Goal: Task Accomplishment & Management: Use online tool/utility

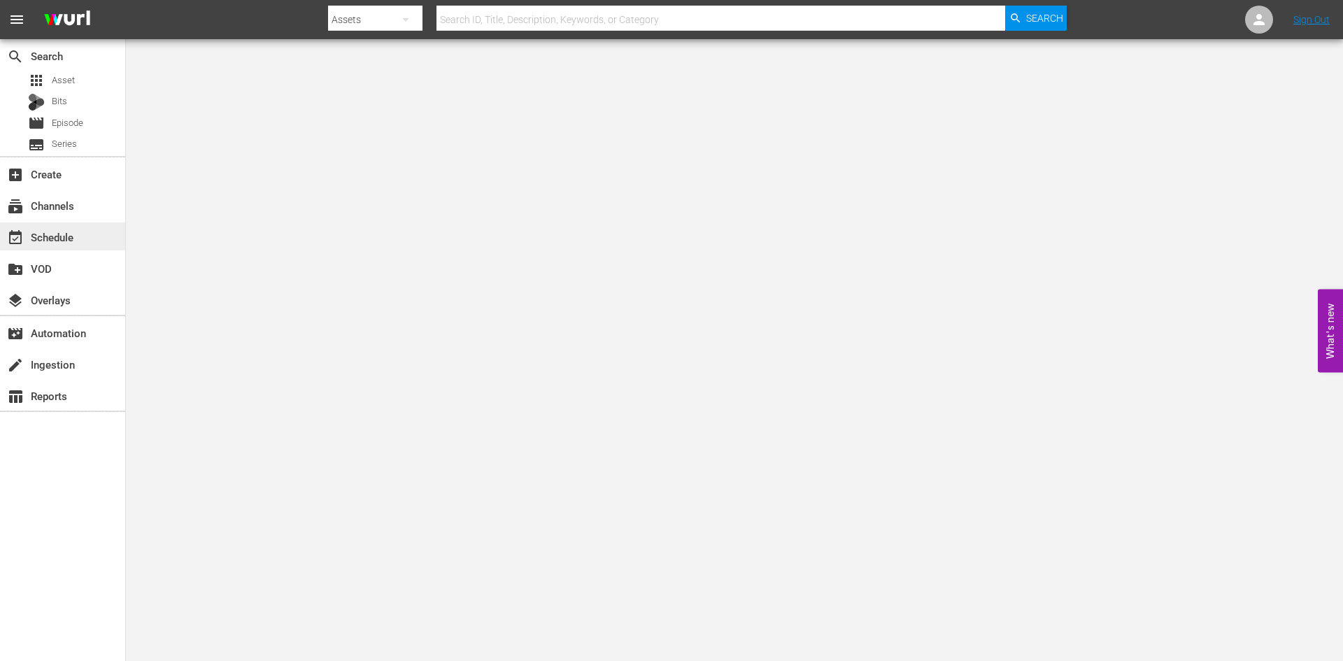
click at [55, 229] on div "event_available Schedule" at bounding box center [39, 235] width 78 height 13
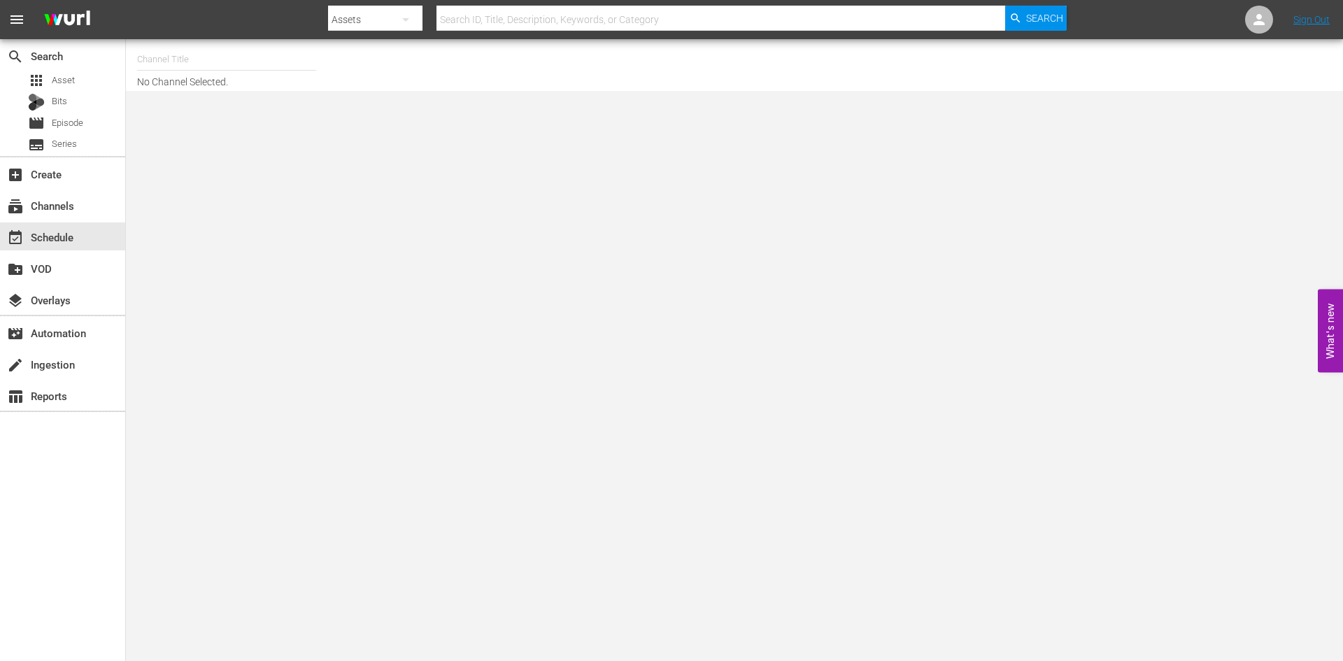
click at [184, 62] on input "text" at bounding box center [226, 60] width 179 height 34
click at [175, 89] on div "Alone Presented By History (1556 - aenetworks_alone_1)" at bounding box center [329, 99] width 362 height 34
type input "Alone Presented By History (1556 - aenetworks_alone_1)"
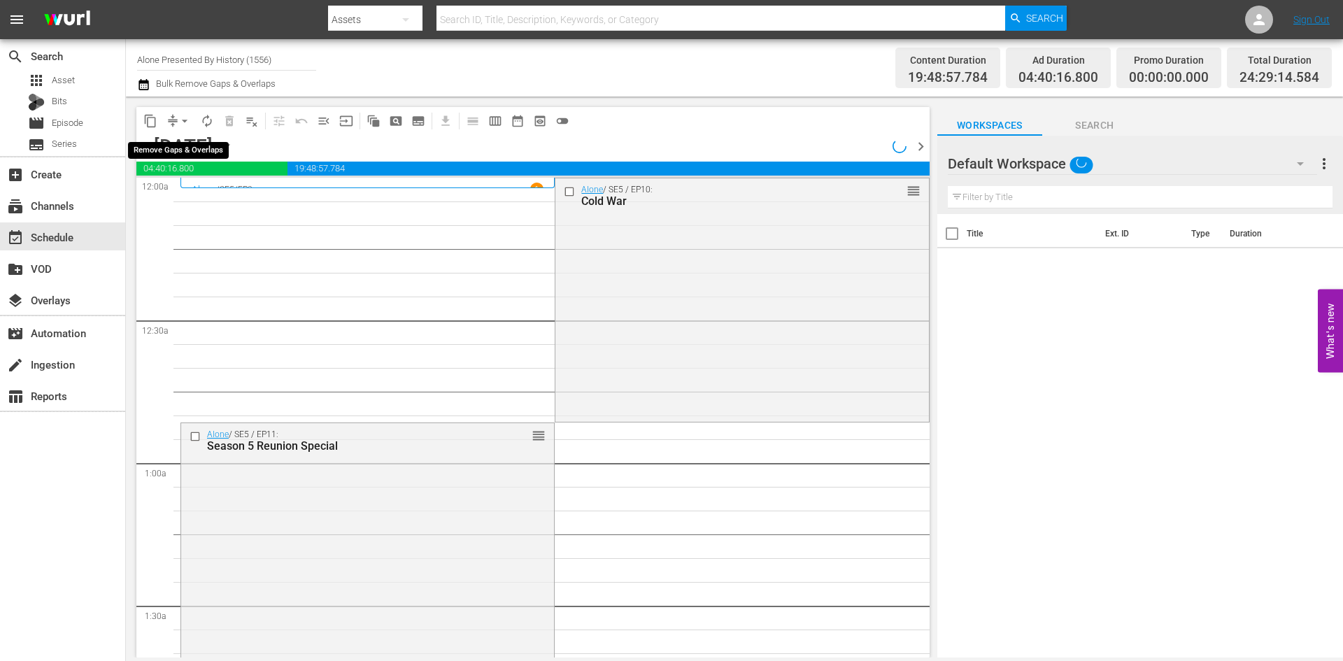
click at [184, 119] on span "arrow_drop_down" at bounding box center [185, 121] width 14 height 14
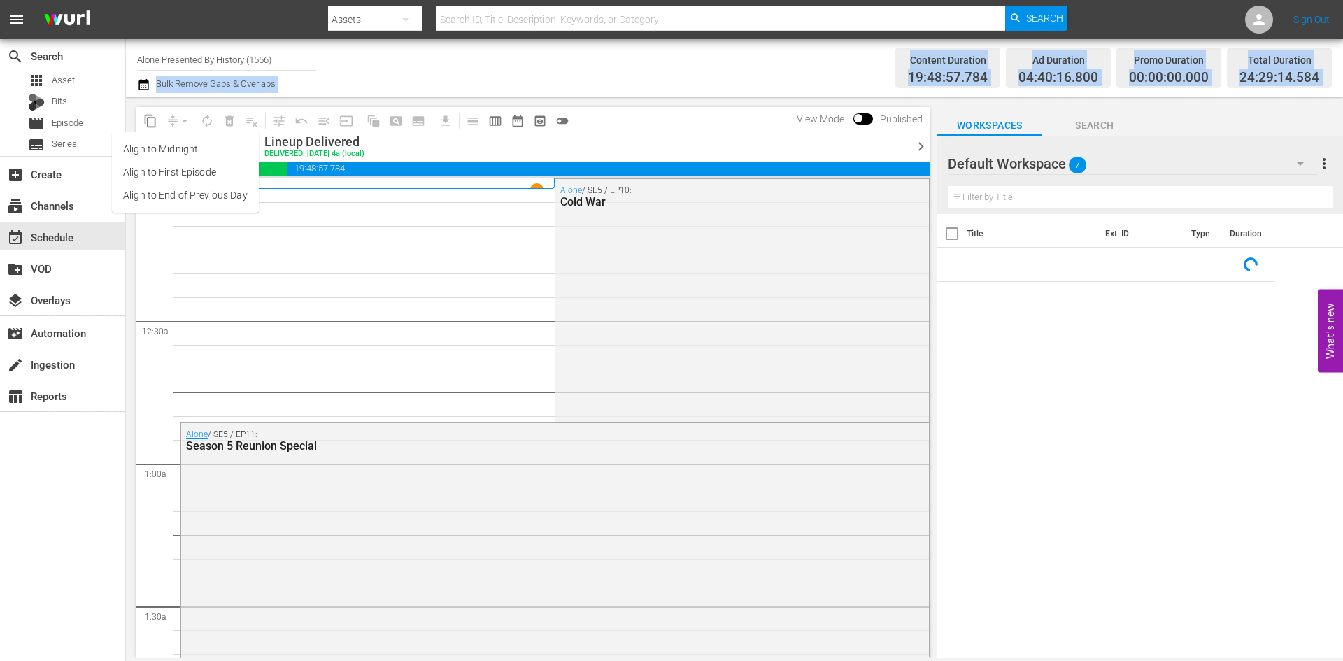
click at [299, 97] on div "Channel Title Alone Presented By History (1556) Bulk Remove Gaps & Overlaps Con…" at bounding box center [734, 348] width 1217 height 618
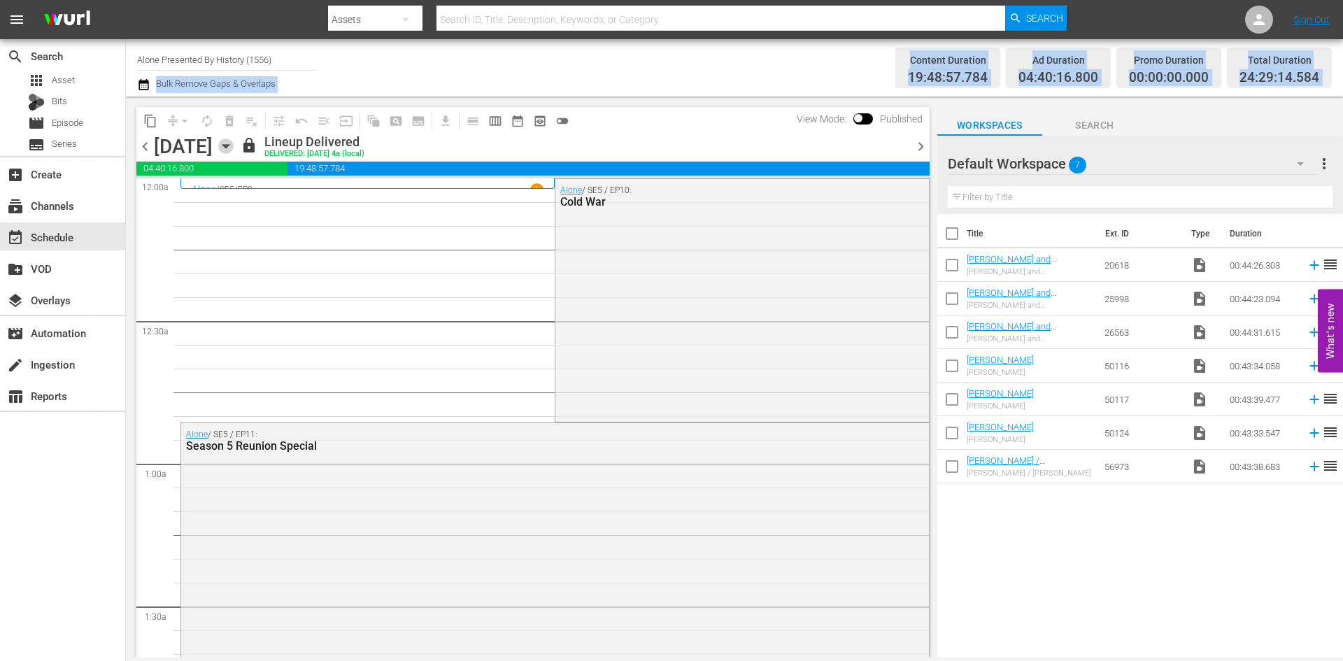
click at [229, 145] on icon "button" at bounding box center [225, 146] width 6 height 3
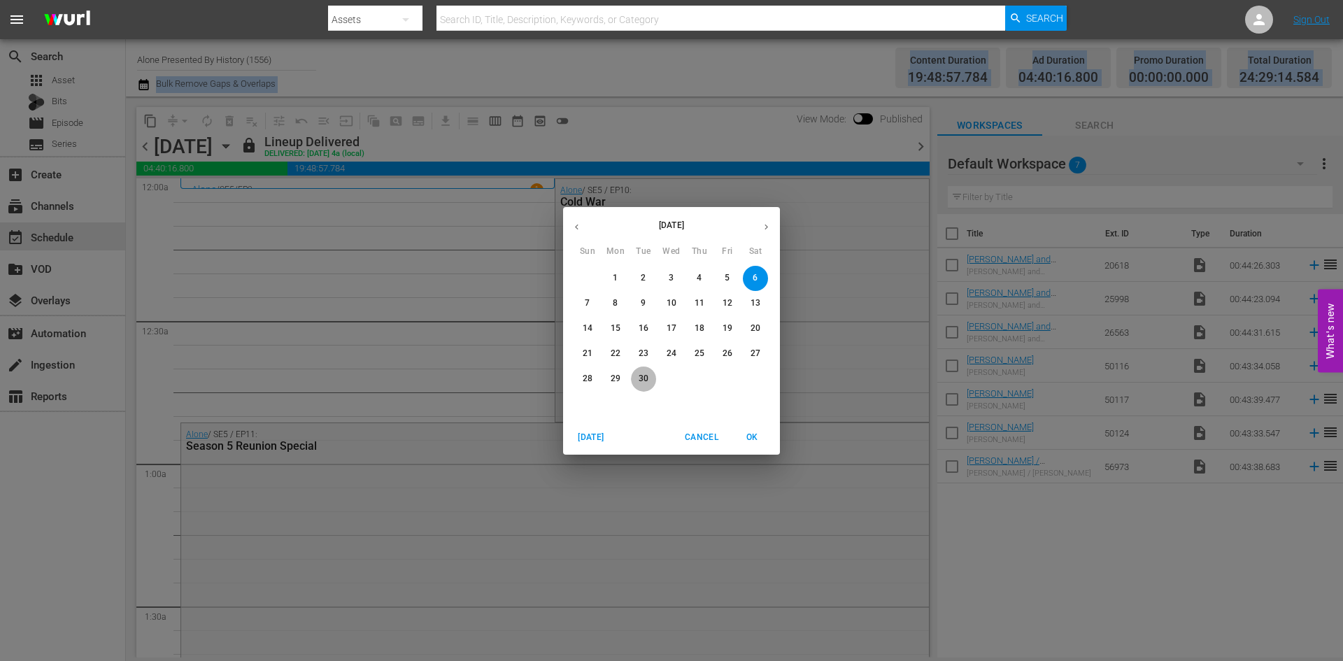
click at [643, 377] on p "30" at bounding box center [644, 379] width 10 height 12
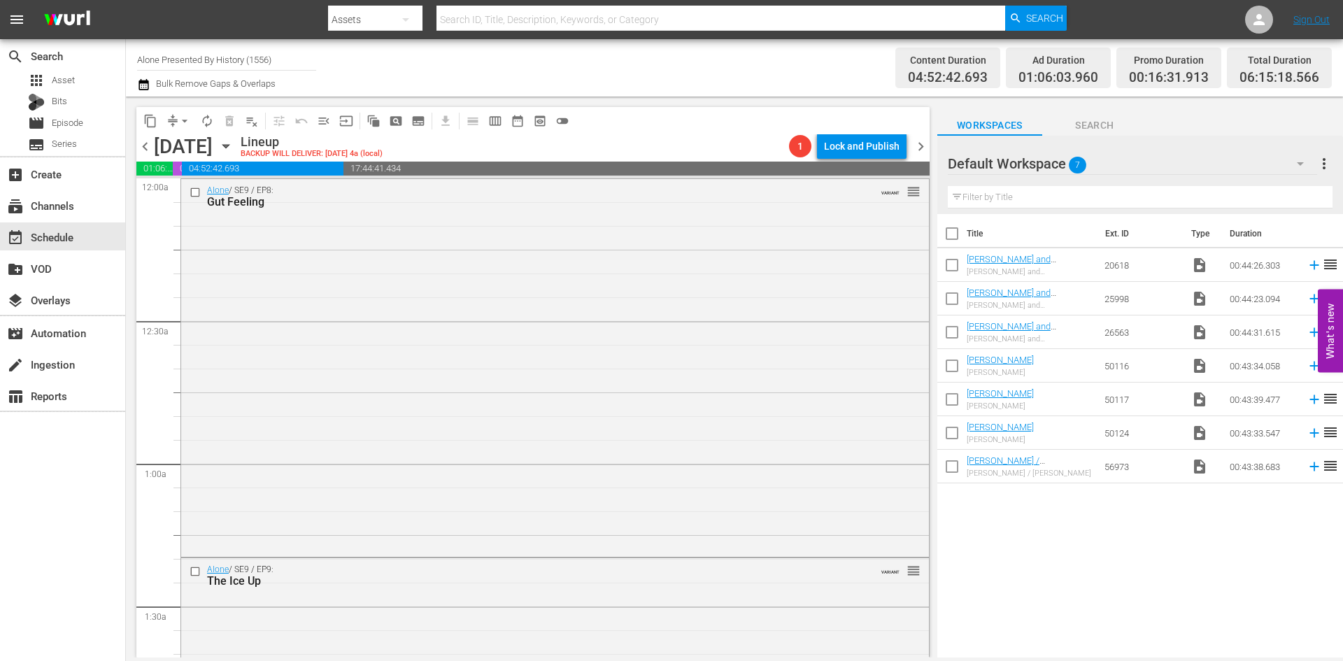
click at [164, 62] on input "Alone Presented By History (1556)" at bounding box center [226, 60] width 179 height 34
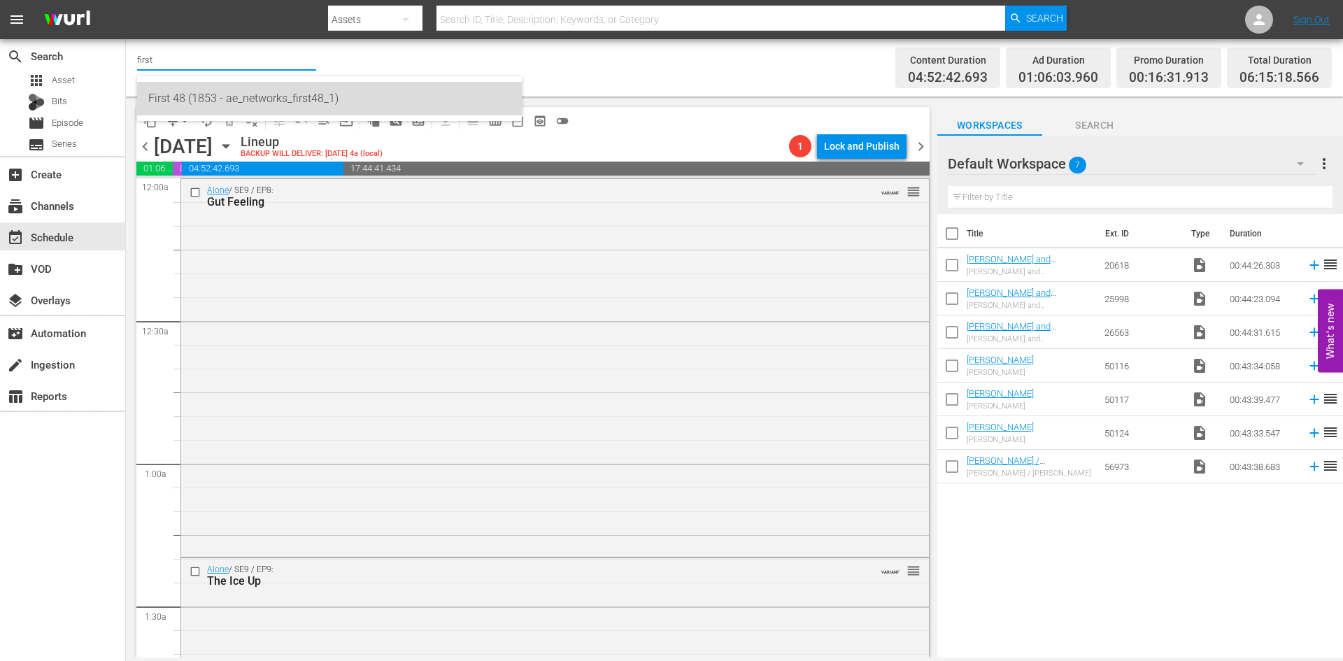
click at [177, 97] on div "First 48 (1853 - ae_networks_first48_1)" at bounding box center [329, 99] width 362 height 34
type input "First 48 (1853 - ae_networks_first48_1)"
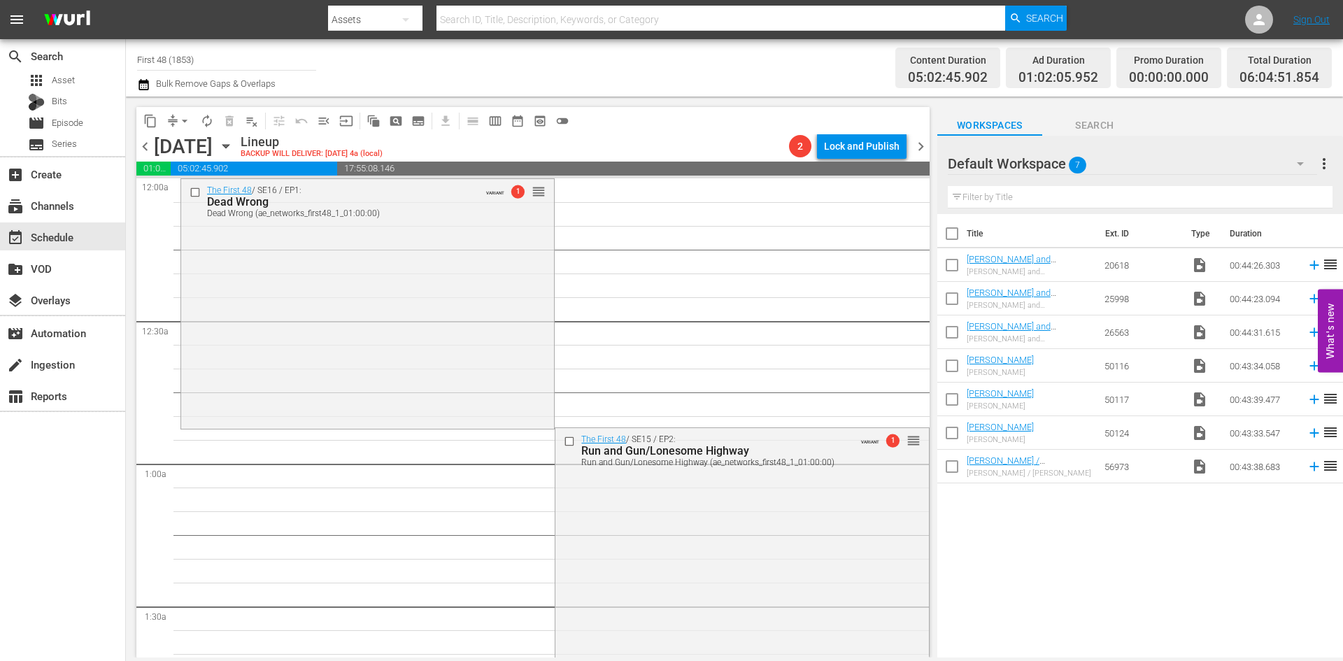
click at [167, 58] on input "First 48 (1853)" at bounding box center [226, 60] width 179 height 34
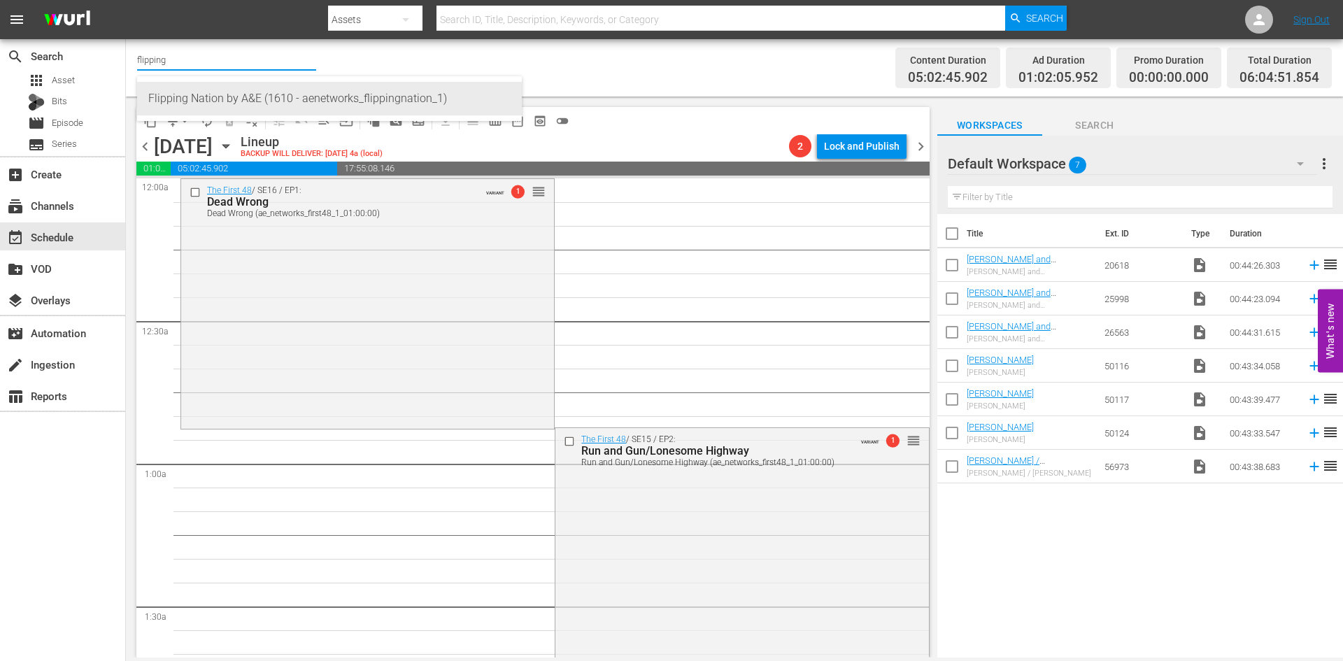
click at [197, 107] on div "Flipping Nation by A&E (1610 - aenetworks_flippingnation_1)" at bounding box center [329, 99] width 362 height 34
type input "Flipping Nation by A&E (1610 - aenetworks_flippingnation_1)"
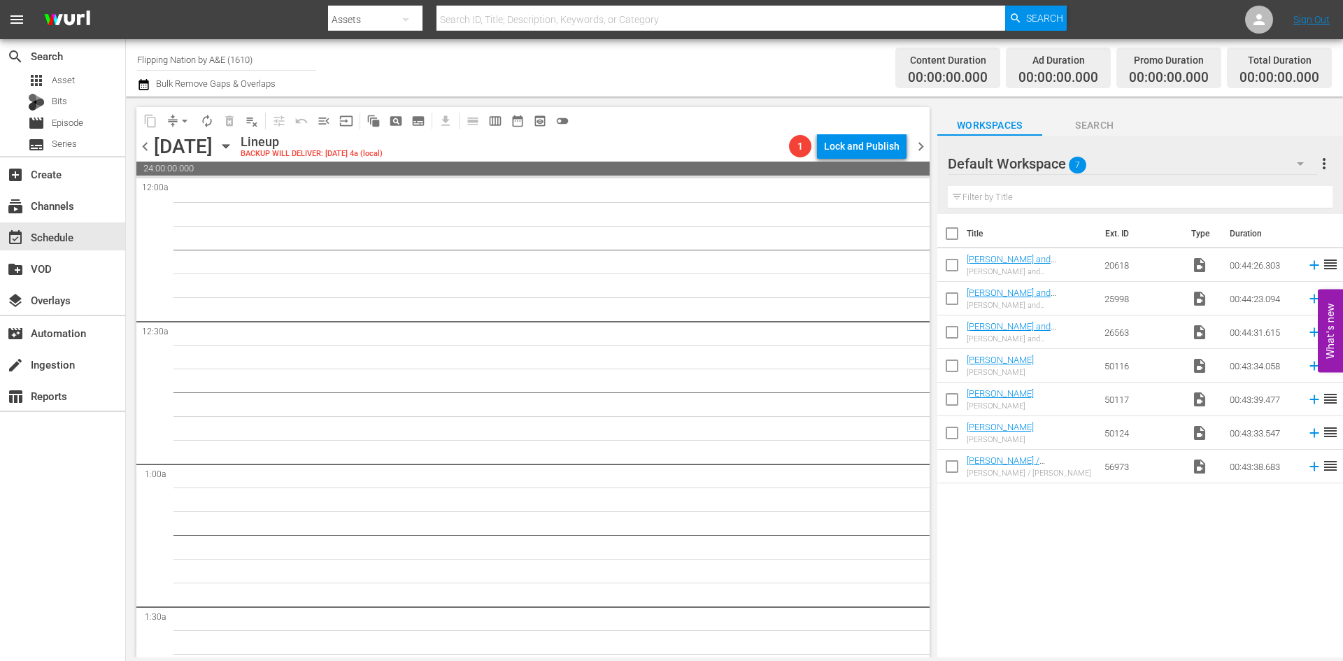
click at [180, 59] on input "Flipping Nation by A&E (1610)" at bounding box center [226, 60] width 179 height 34
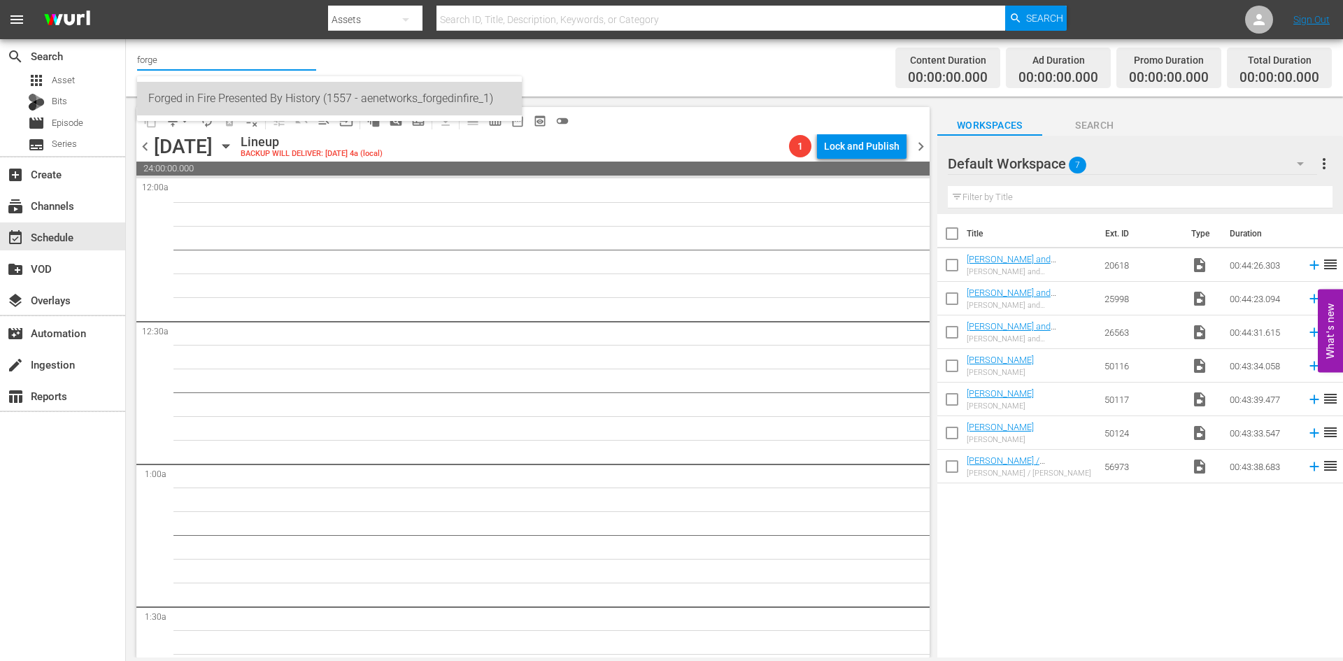
click at [309, 91] on div "Forged in Fire Presented By History (1557 - aenetworks_forgedinfire_1)" at bounding box center [329, 99] width 362 height 34
type input "Forged in Fire Presented By History (1557 - aenetworks_forgedinfire_1)"
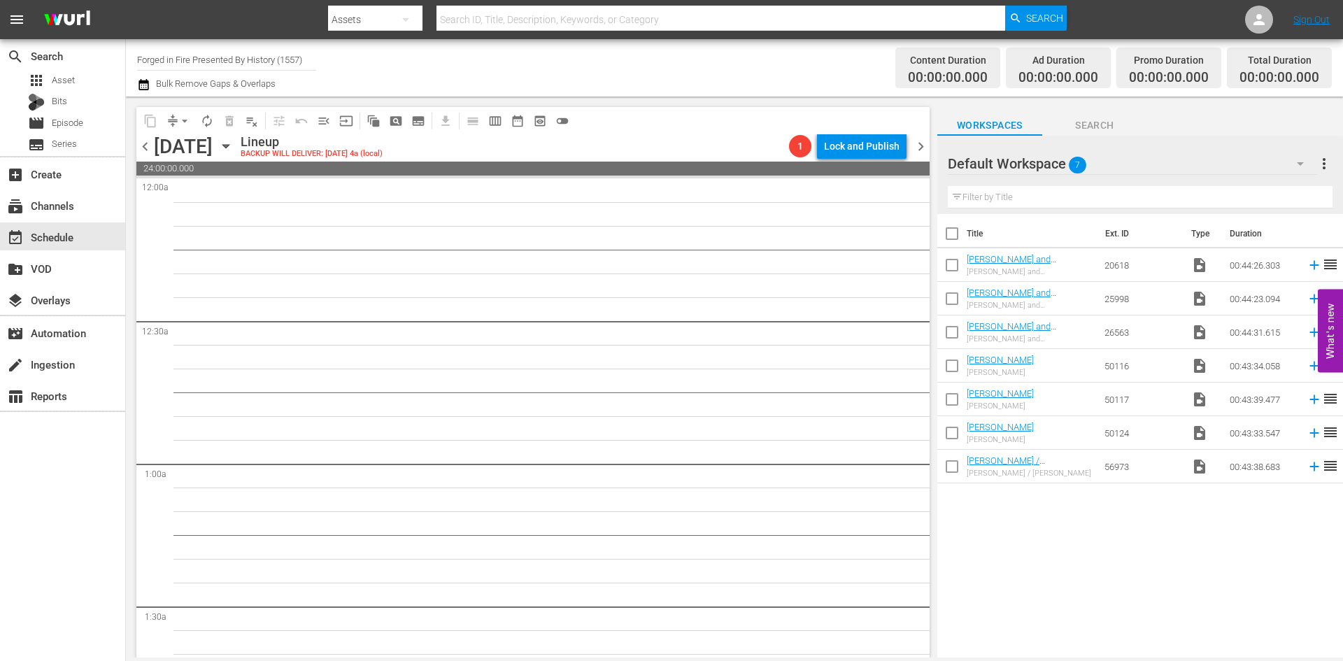
click at [144, 150] on span "chevron_left" at bounding box center [144, 146] width 17 height 17
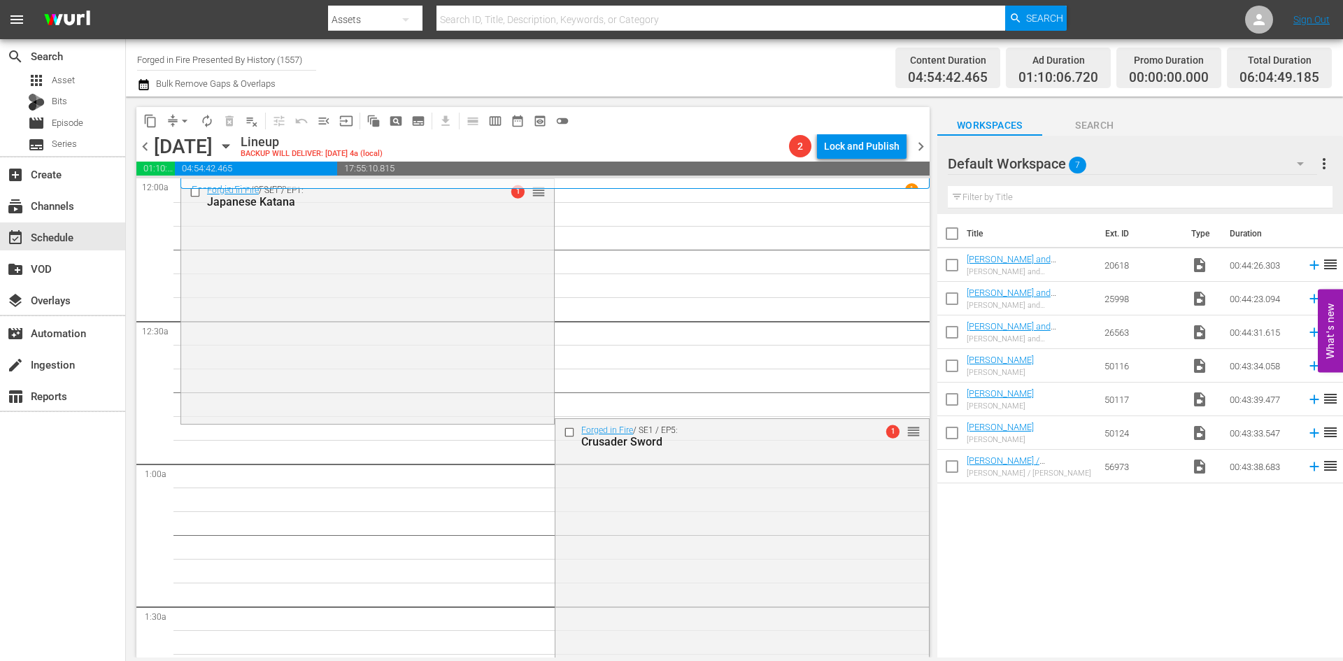
click at [146, 149] on span "chevron_left" at bounding box center [144, 146] width 17 height 17
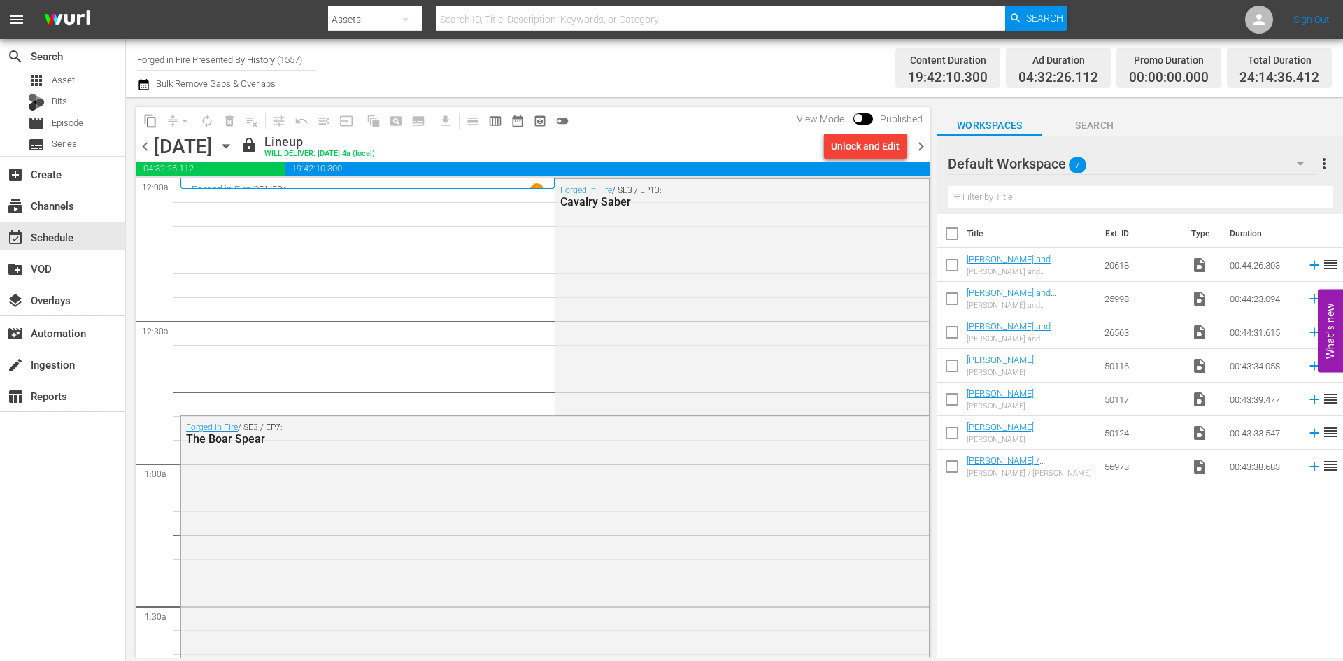
click at [921, 148] on span "chevron_right" at bounding box center [920, 146] width 17 height 17
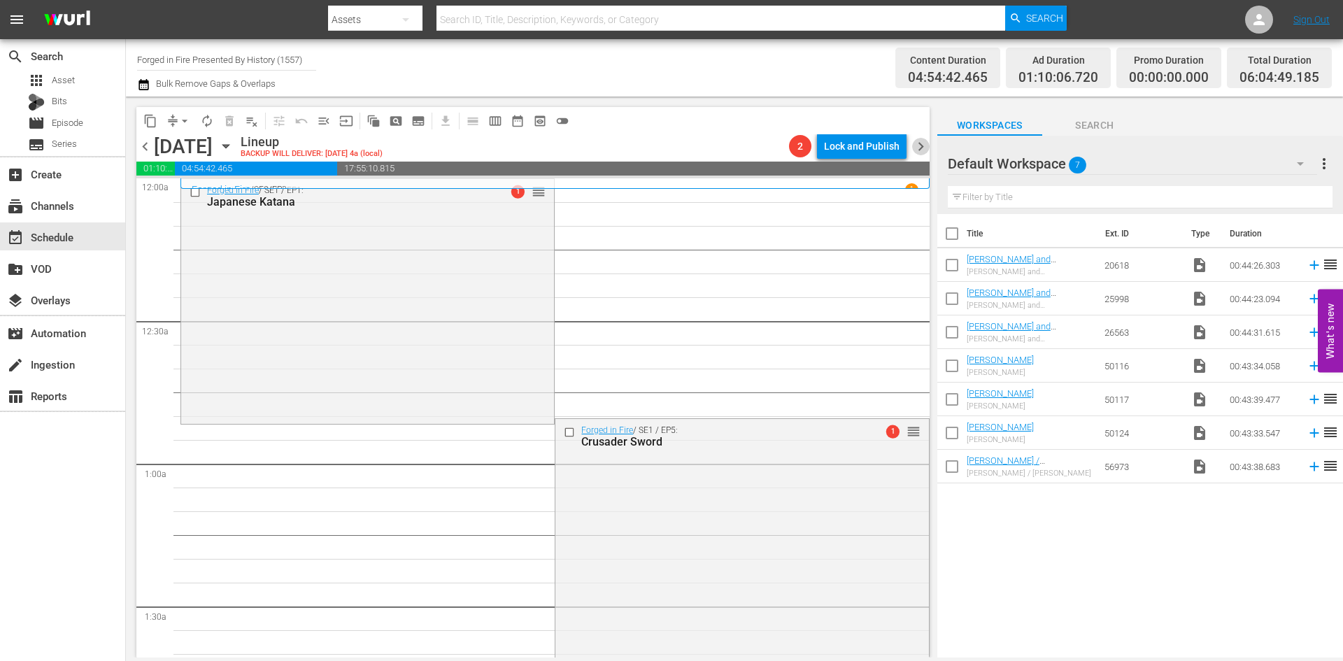
click at [921, 148] on span "chevron_right" at bounding box center [920, 146] width 17 height 17
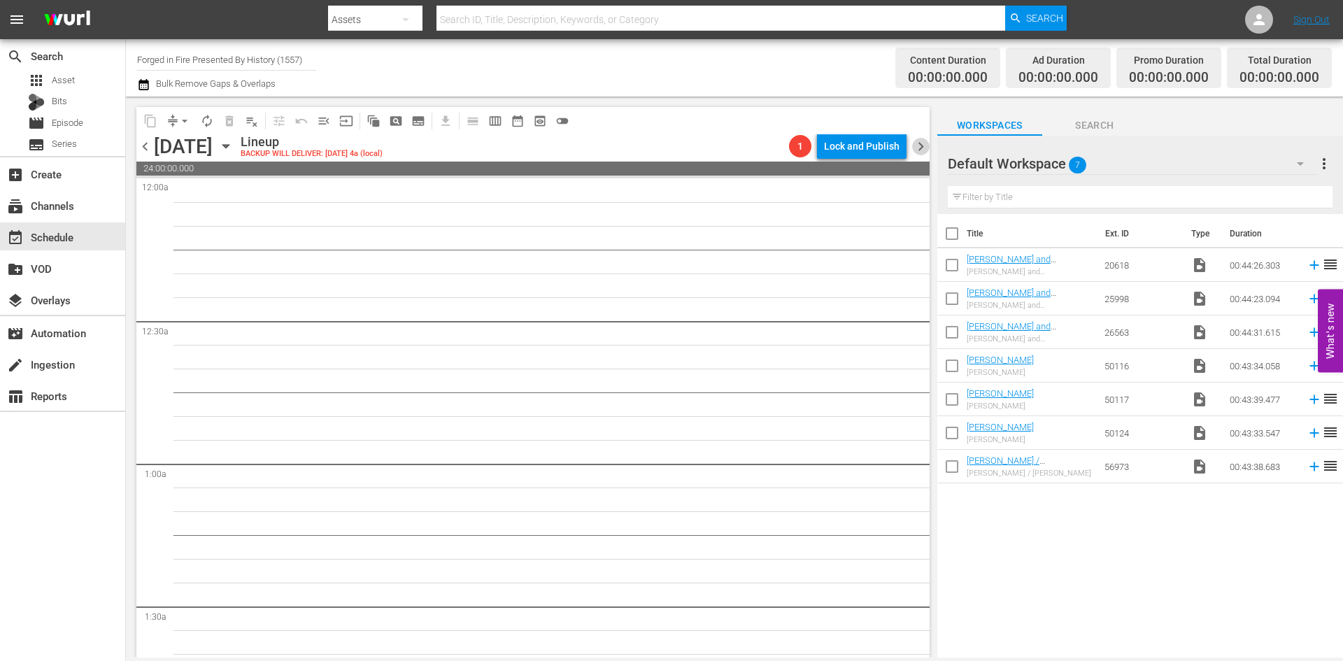
click at [921, 148] on span "chevron_right" at bounding box center [920, 146] width 17 height 17
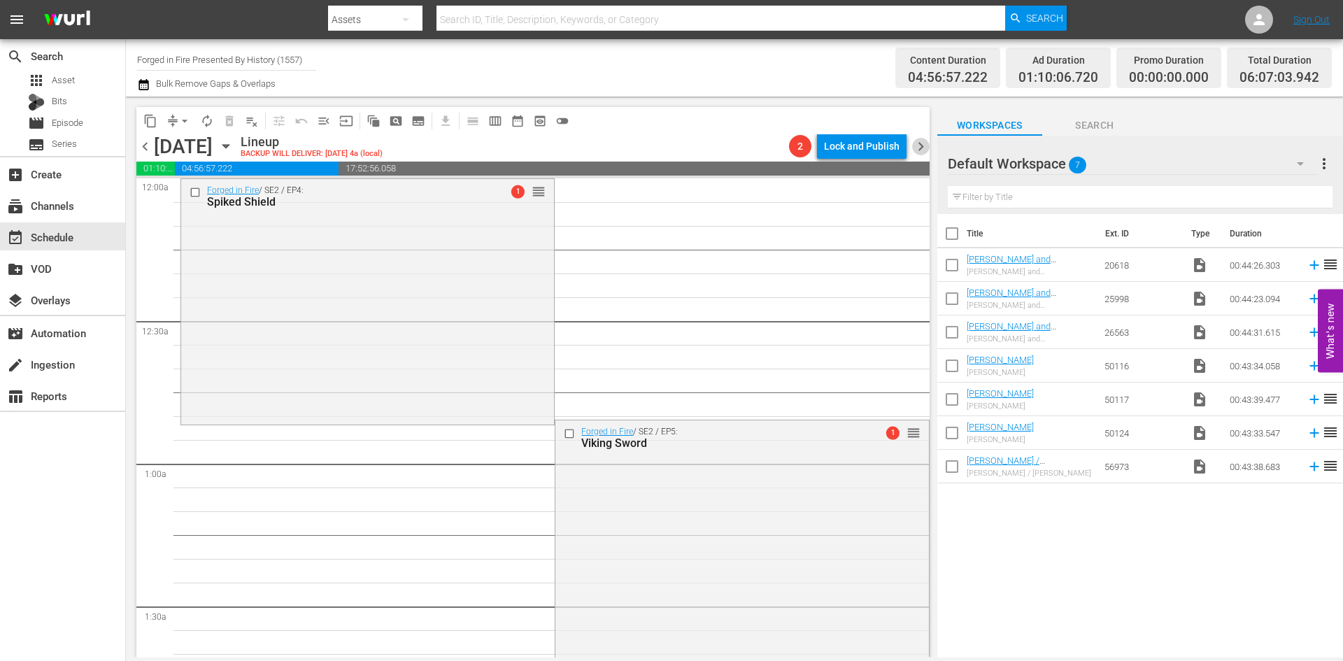
click at [921, 148] on span "chevron_right" at bounding box center [920, 146] width 17 height 17
click at [143, 148] on span "chevron_left" at bounding box center [144, 146] width 17 height 17
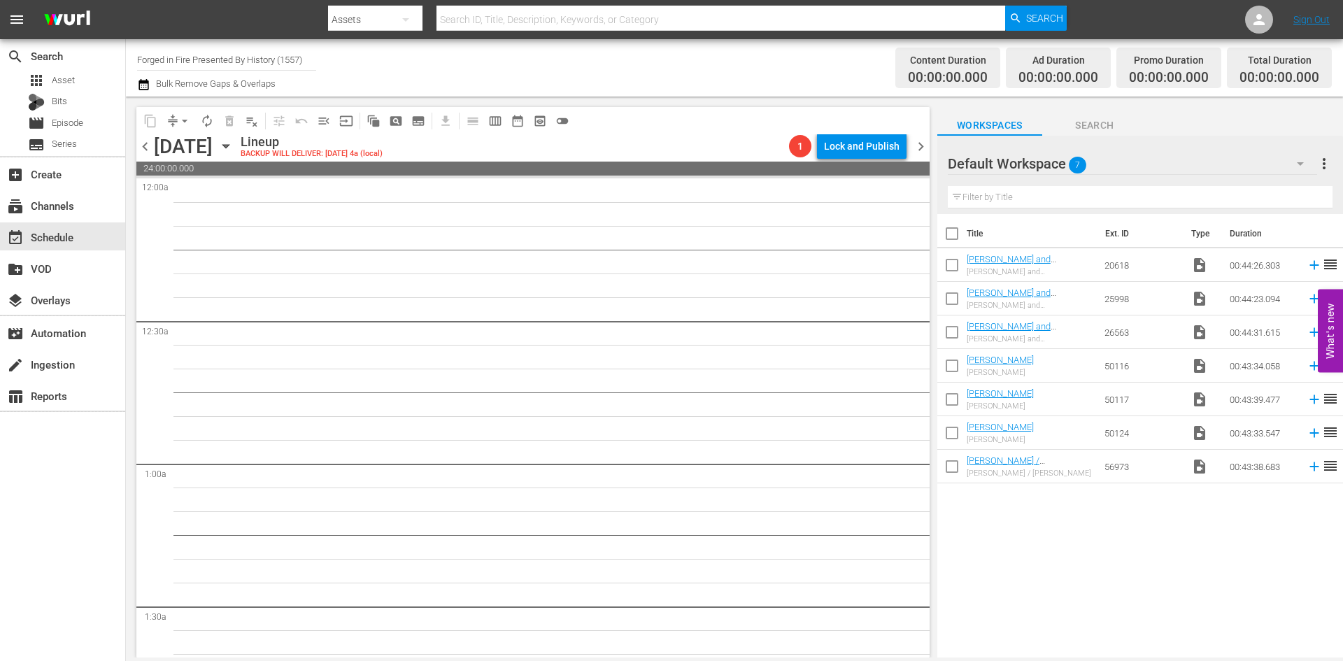
click at [923, 147] on span "chevron_right" at bounding box center [920, 146] width 17 height 17
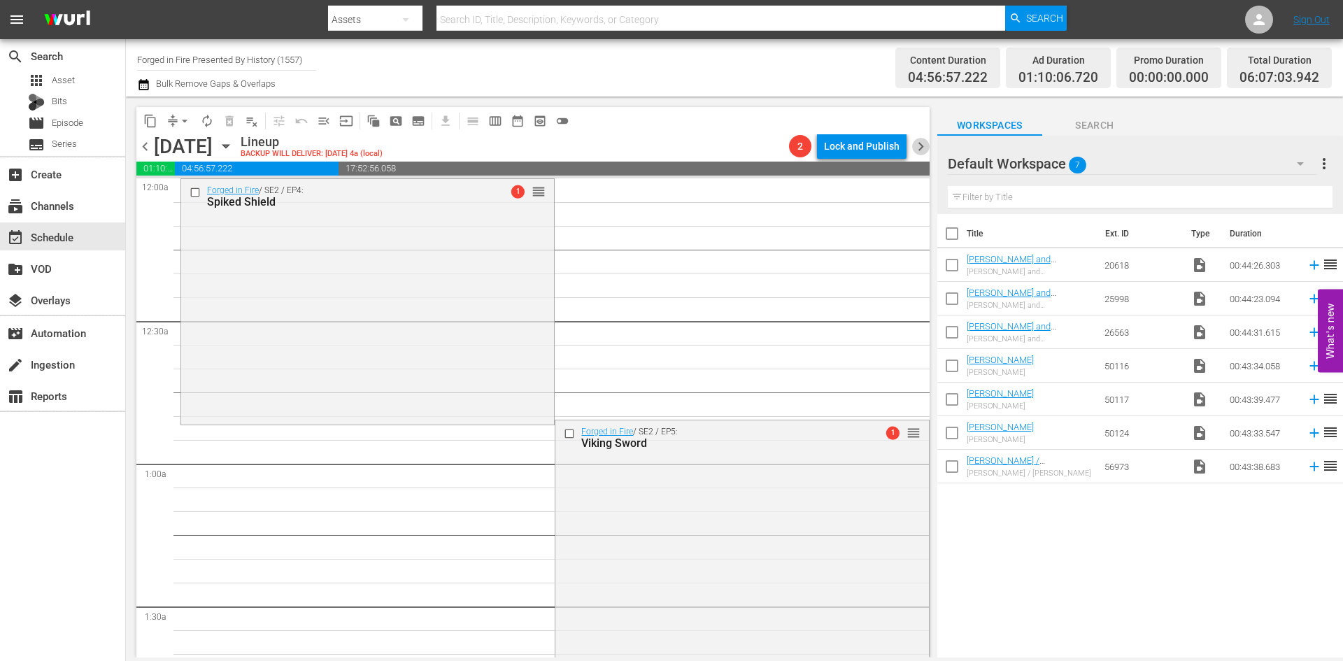
click at [923, 147] on span "chevron_right" at bounding box center [920, 146] width 17 height 17
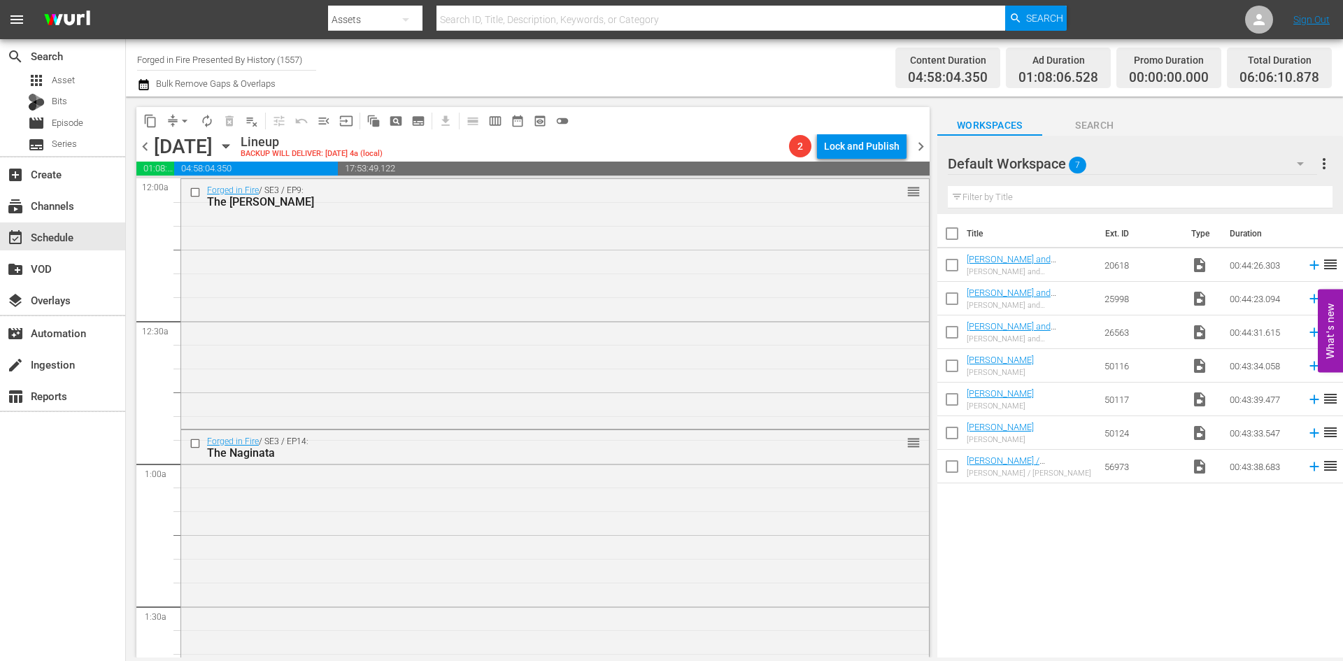
click at [923, 147] on span "chevron_right" at bounding box center [920, 146] width 17 height 17
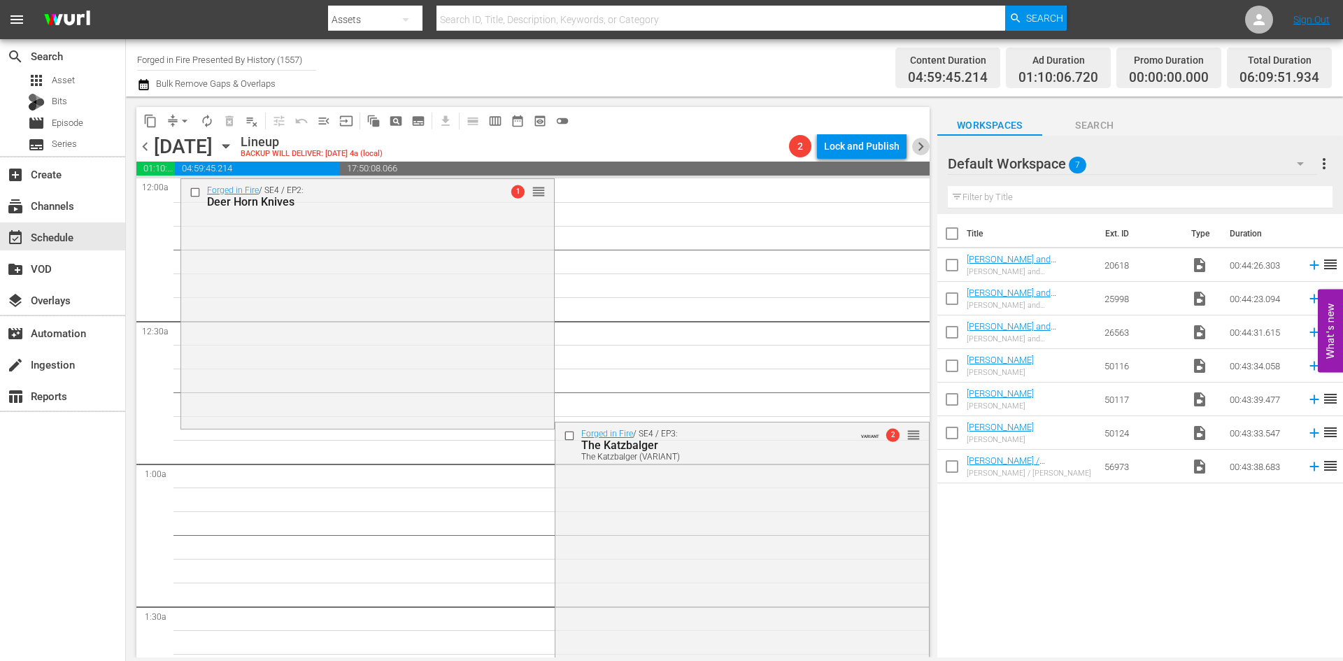
click at [923, 147] on span "chevron_right" at bounding box center [920, 146] width 17 height 17
click at [234, 142] on icon "button" at bounding box center [225, 146] width 15 height 15
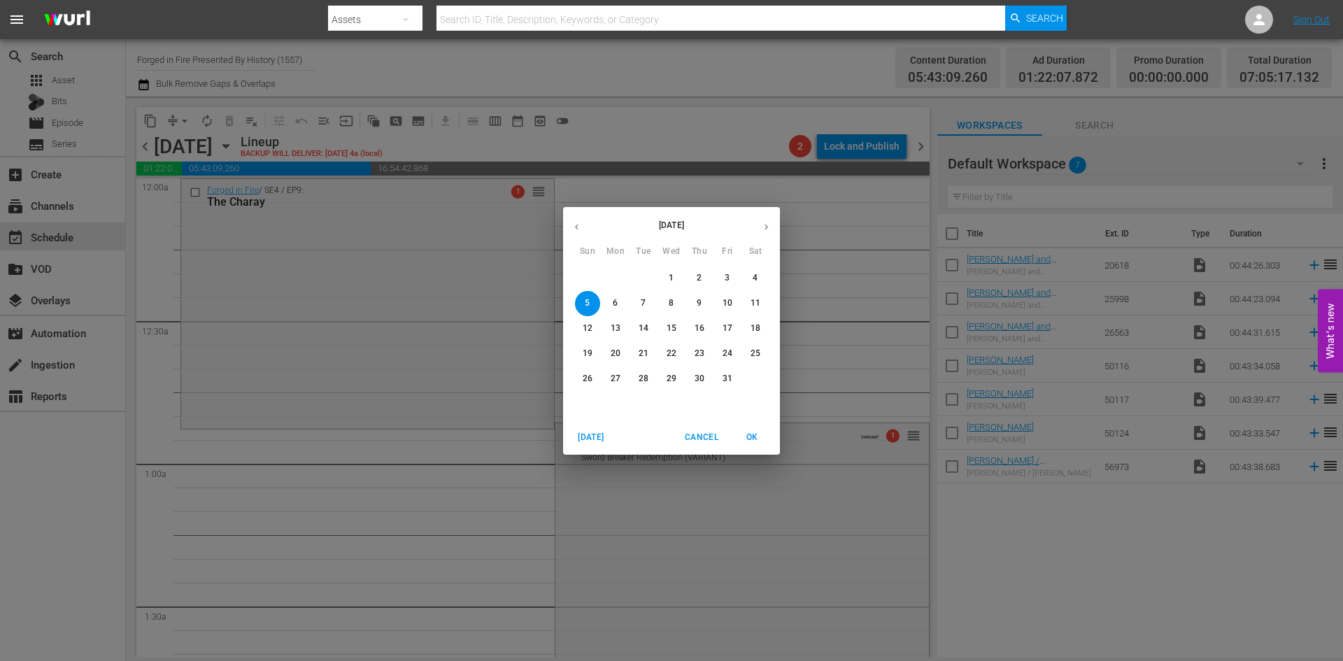
click at [614, 274] on div "29" at bounding box center [616, 278] width 28 height 25
click at [579, 225] on icon "button" at bounding box center [577, 227] width 10 height 10
click at [644, 385] on p "30" at bounding box center [644, 379] width 10 height 12
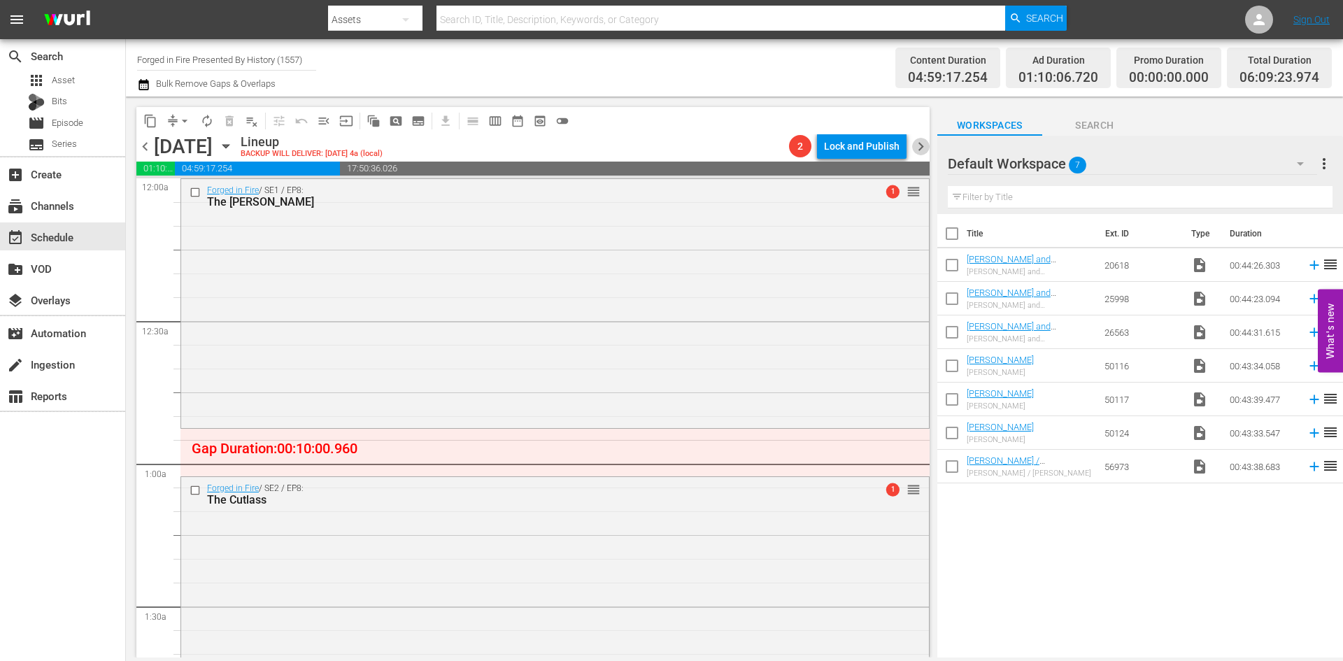
click at [921, 144] on span "chevron_right" at bounding box center [920, 146] width 17 height 17
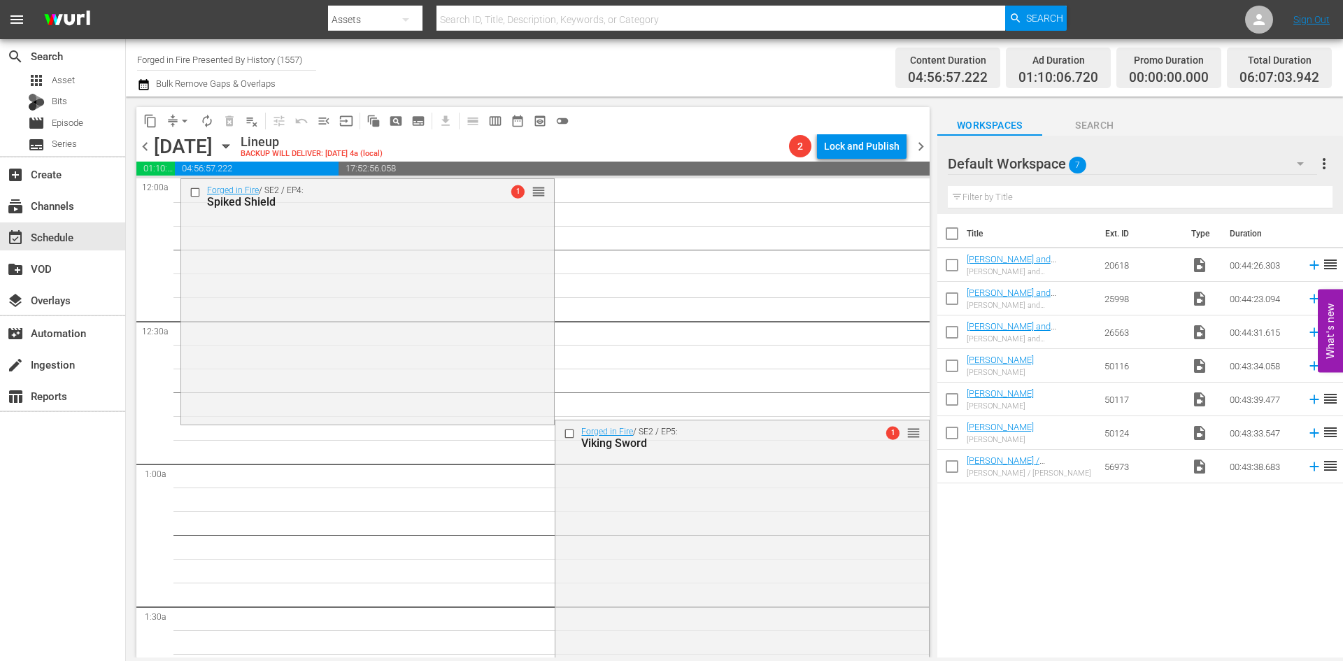
click at [146, 148] on span "chevron_left" at bounding box center [144, 146] width 17 height 17
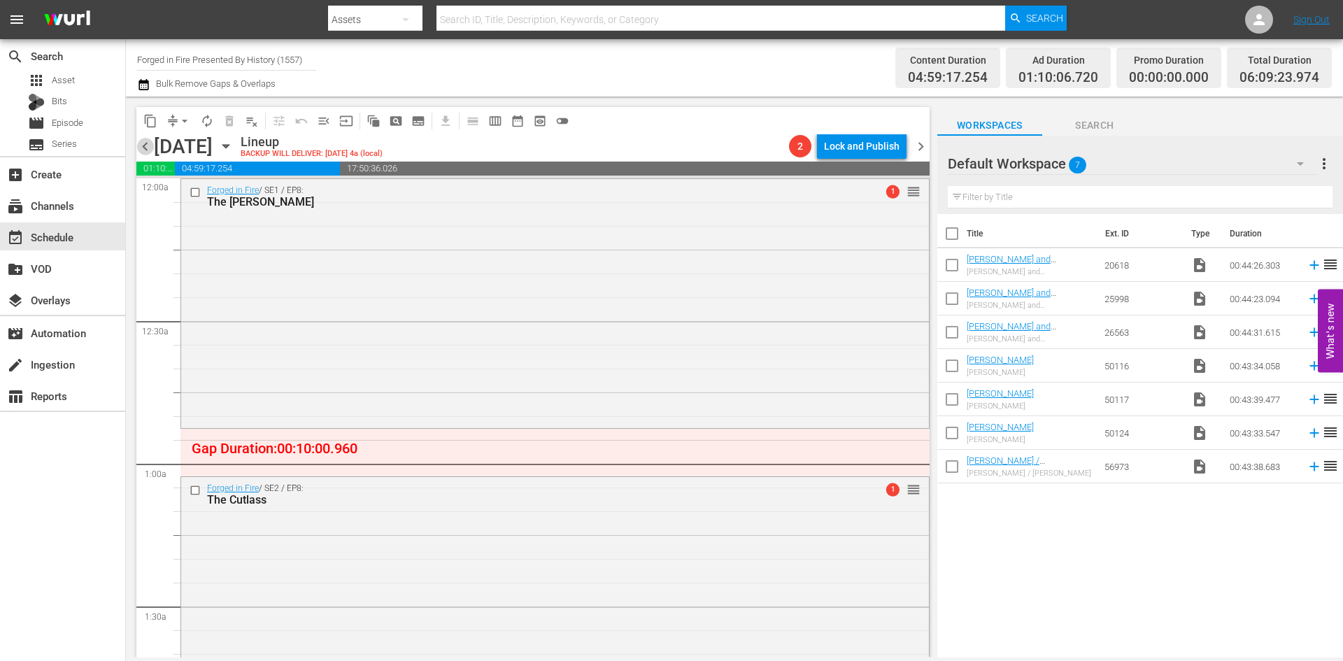
click at [146, 148] on span "chevron_left" at bounding box center [144, 146] width 17 height 17
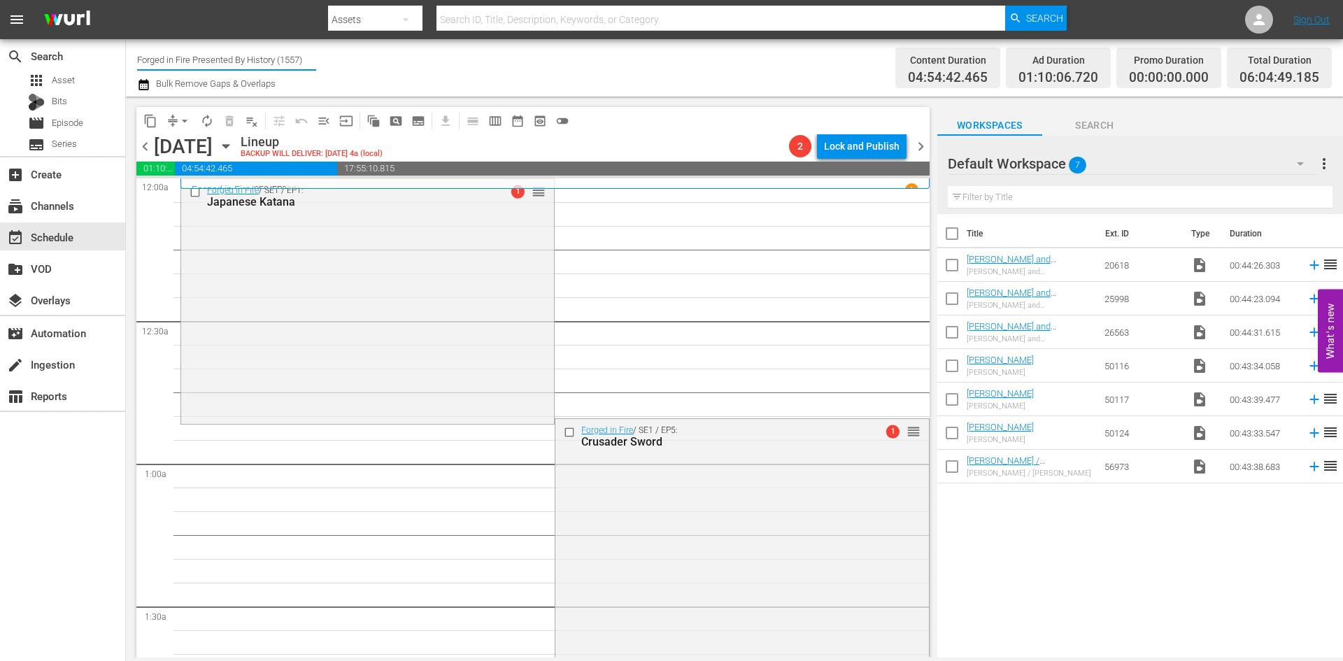
click at [204, 57] on input "Forged in Fire Presented By History (1557)" at bounding box center [226, 60] width 179 height 34
click at [204, 118] on div "Flipping Nation by A&E (1610 - aenetworks_flippingnation_1)" at bounding box center [329, 98] width 385 height 45
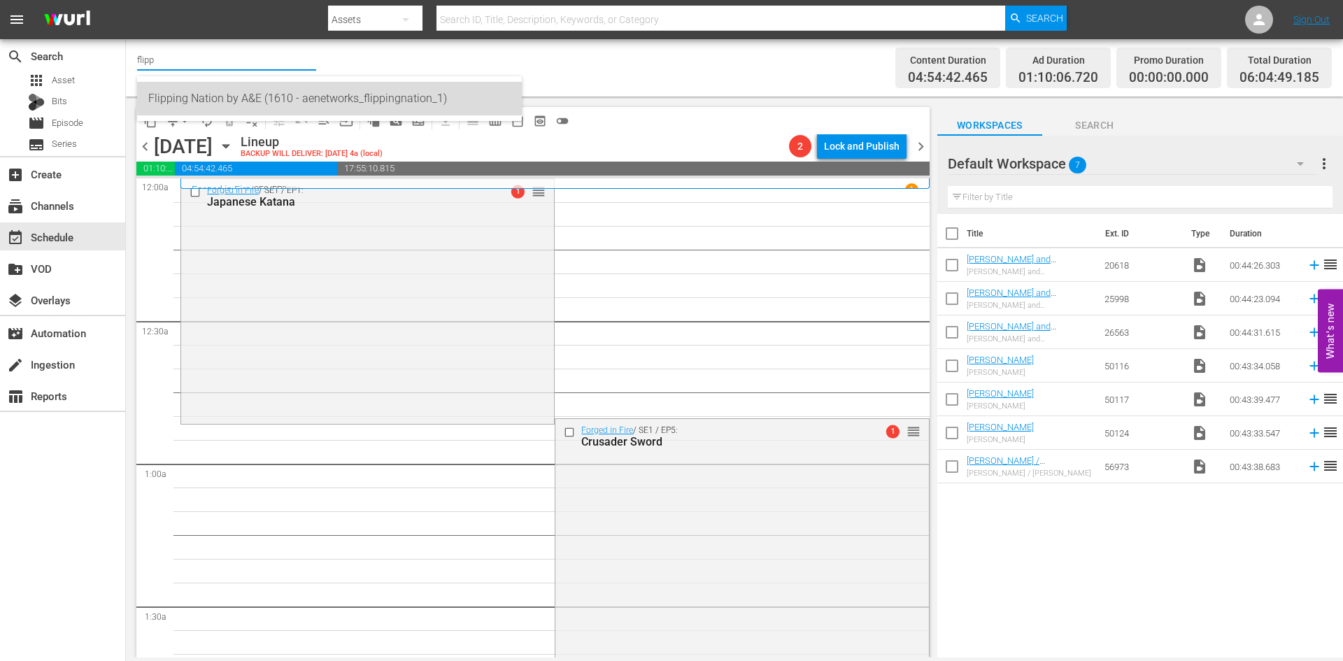
click at [208, 105] on div "Flipping Nation by A&E (1610 - aenetworks_flippingnation_1)" at bounding box center [329, 99] width 362 height 34
type input "Flipping Nation by A&E (1610 - aenetworks_flippingnation_1)"
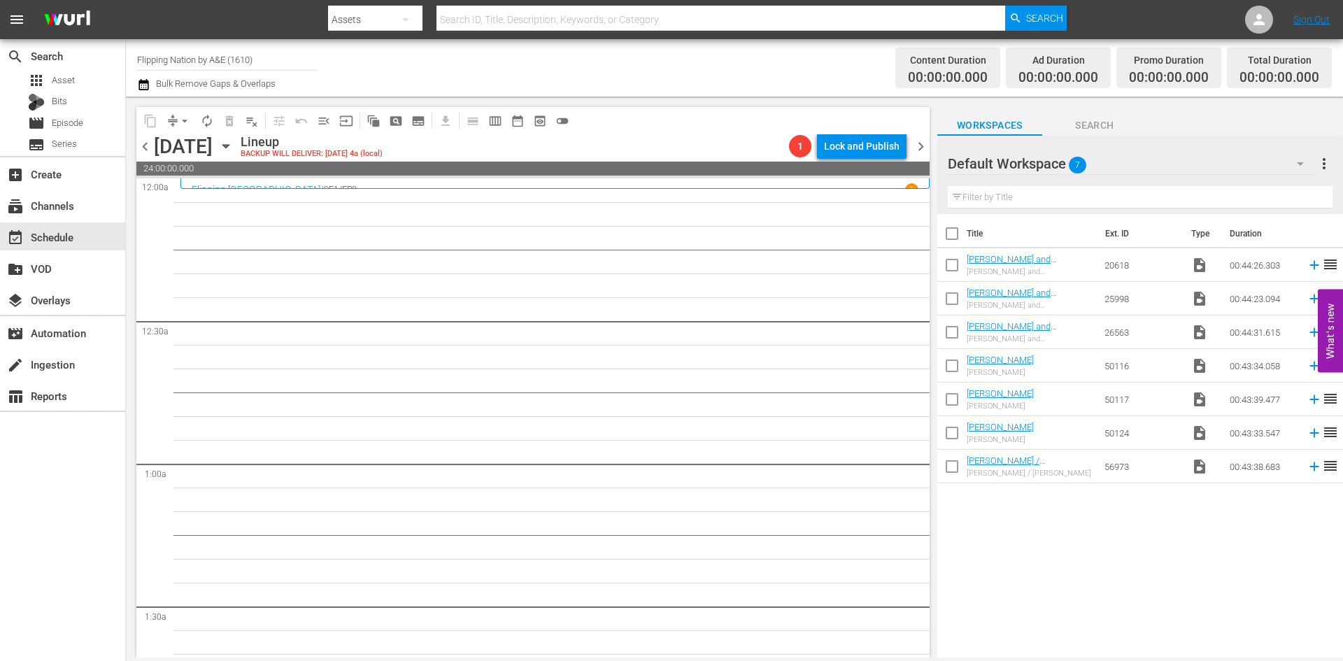
click at [149, 148] on span "chevron_left" at bounding box center [144, 146] width 17 height 17
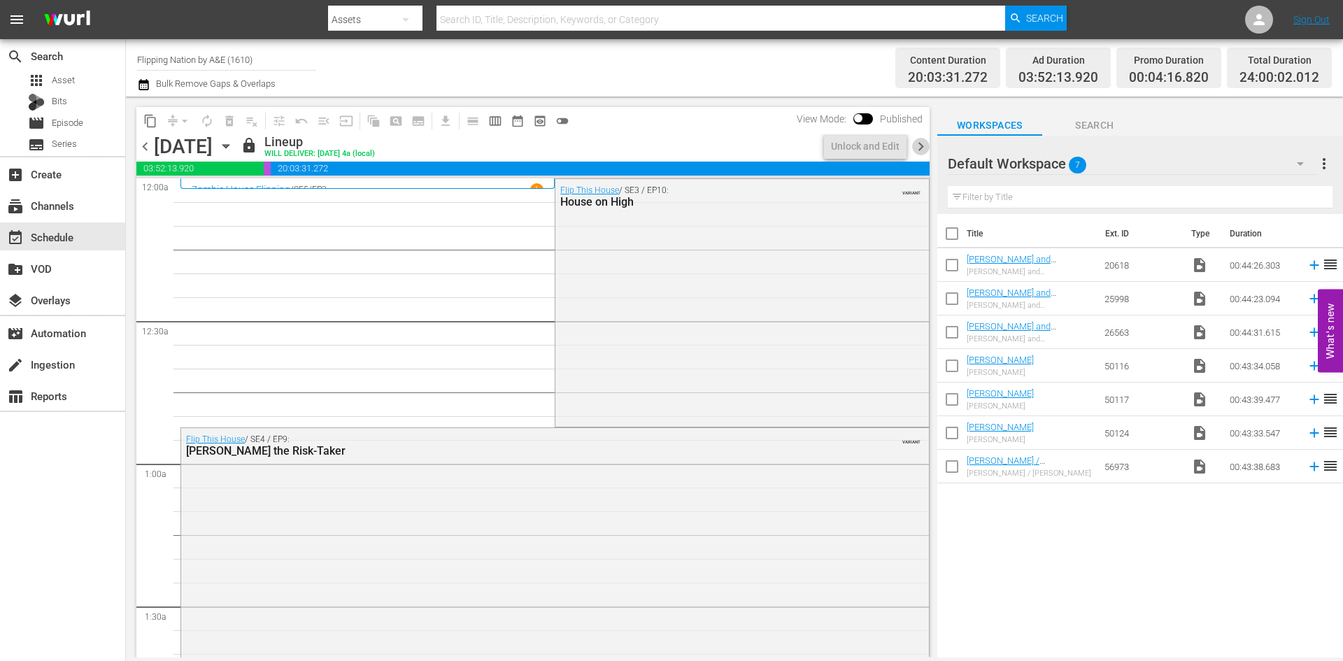
click at [923, 142] on span "chevron_right" at bounding box center [920, 146] width 17 height 17
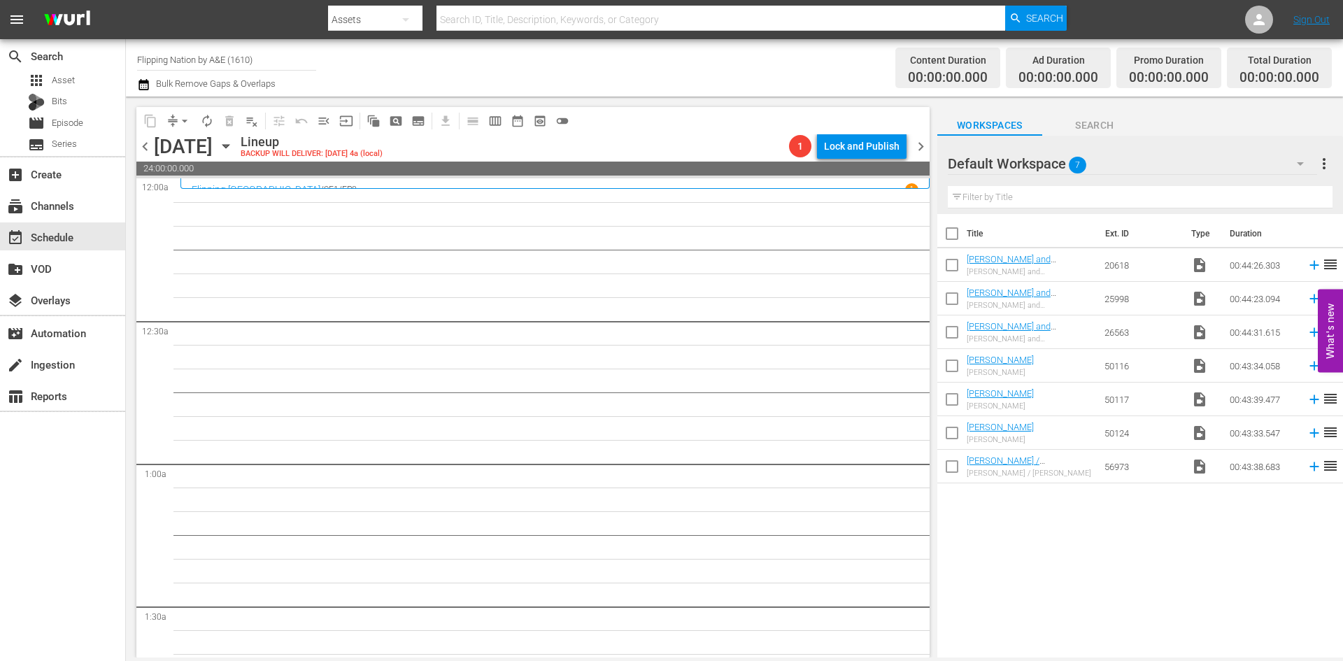
click at [923, 142] on span "chevron_right" at bounding box center [920, 146] width 17 height 17
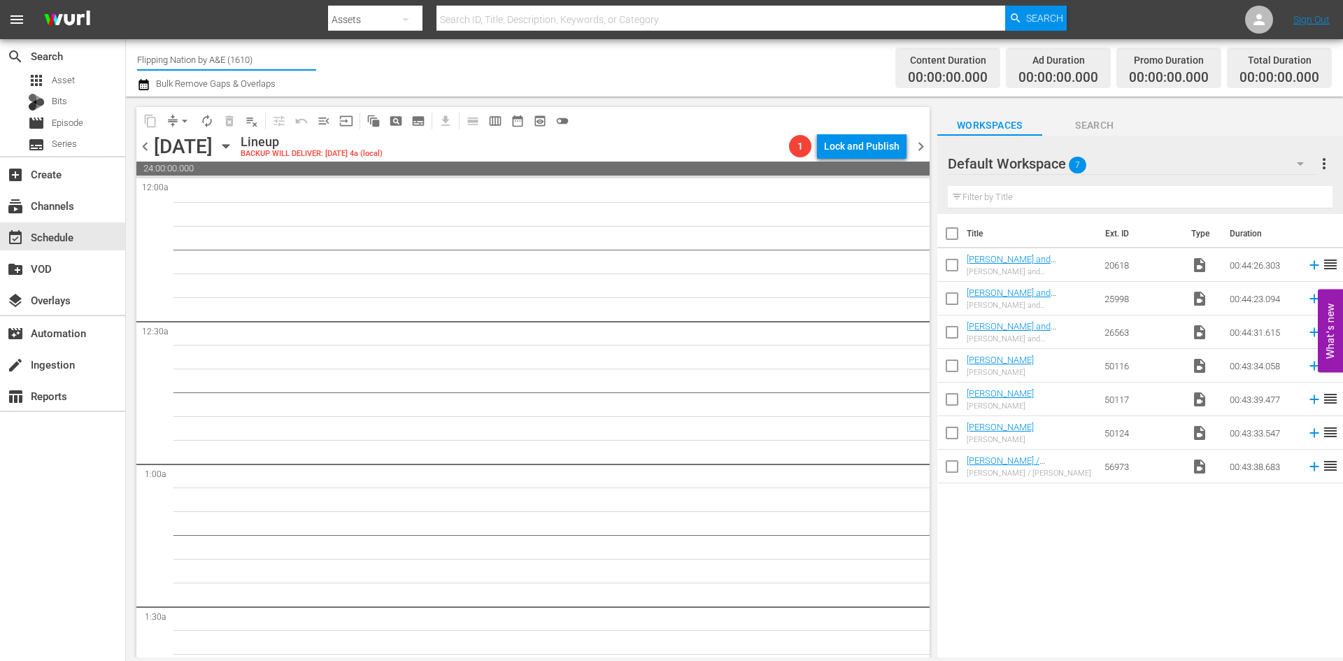
click at [216, 59] on input "Flipping Nation by A&E (1610)" at bounding box center [226, 60] width 179 height 34
type input "alone"
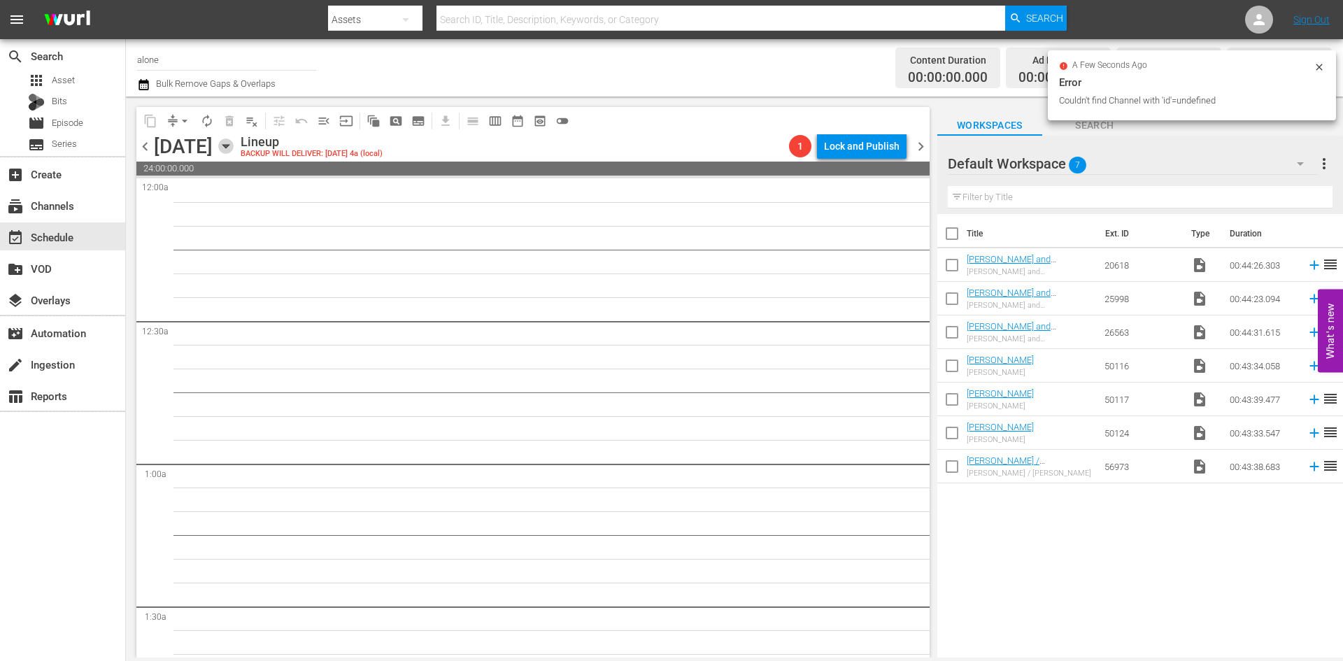
click at [234, 147] on icon "button" at bounding box center [225, 146] width 15 height 15
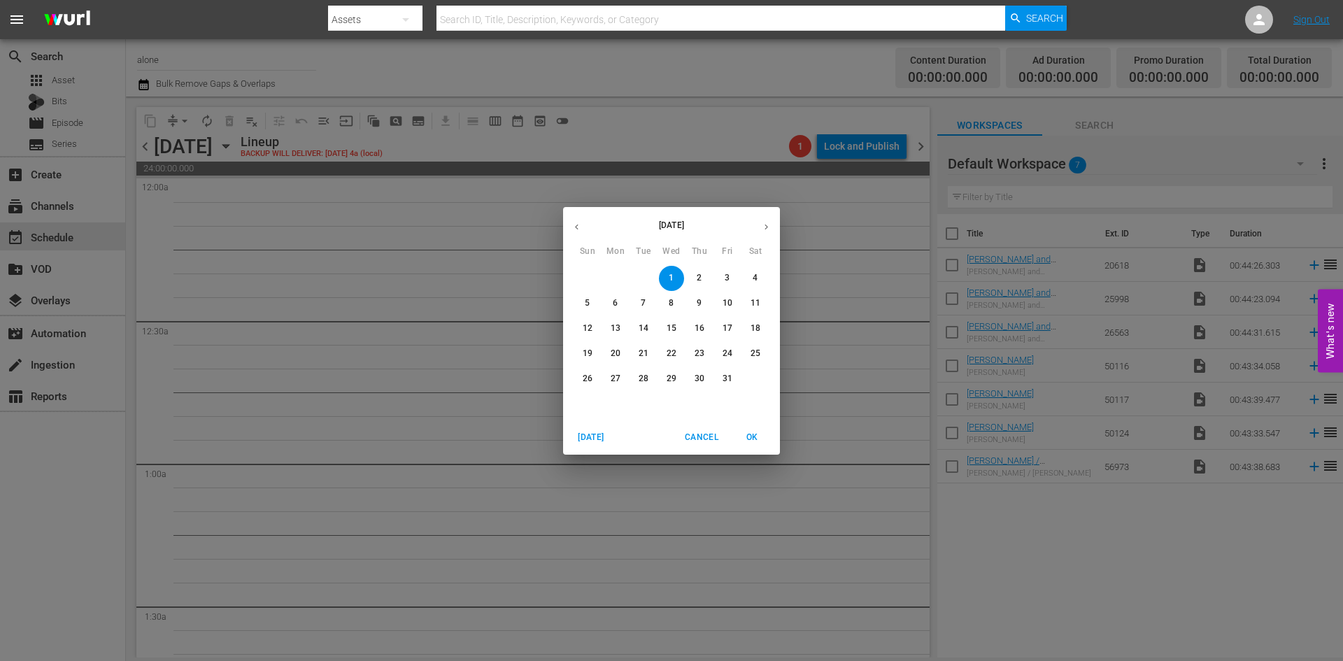
click at [576, 227] on icon "button" at bounding box center [577, 227] width 10 height 10
click at [639, 373] on p "30" at bounding box center [644, 379] width 10 height 12
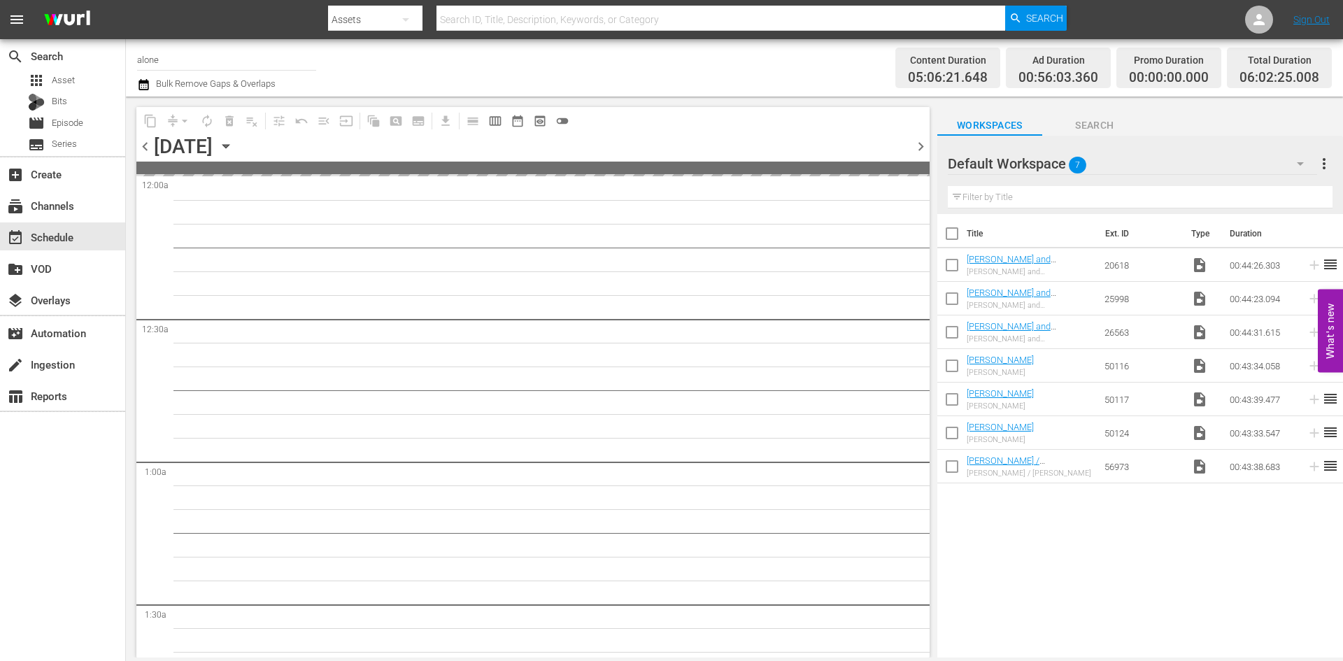
click at [176, 62] on input "alone" at bounding box center [226, 60] width 179 height 34
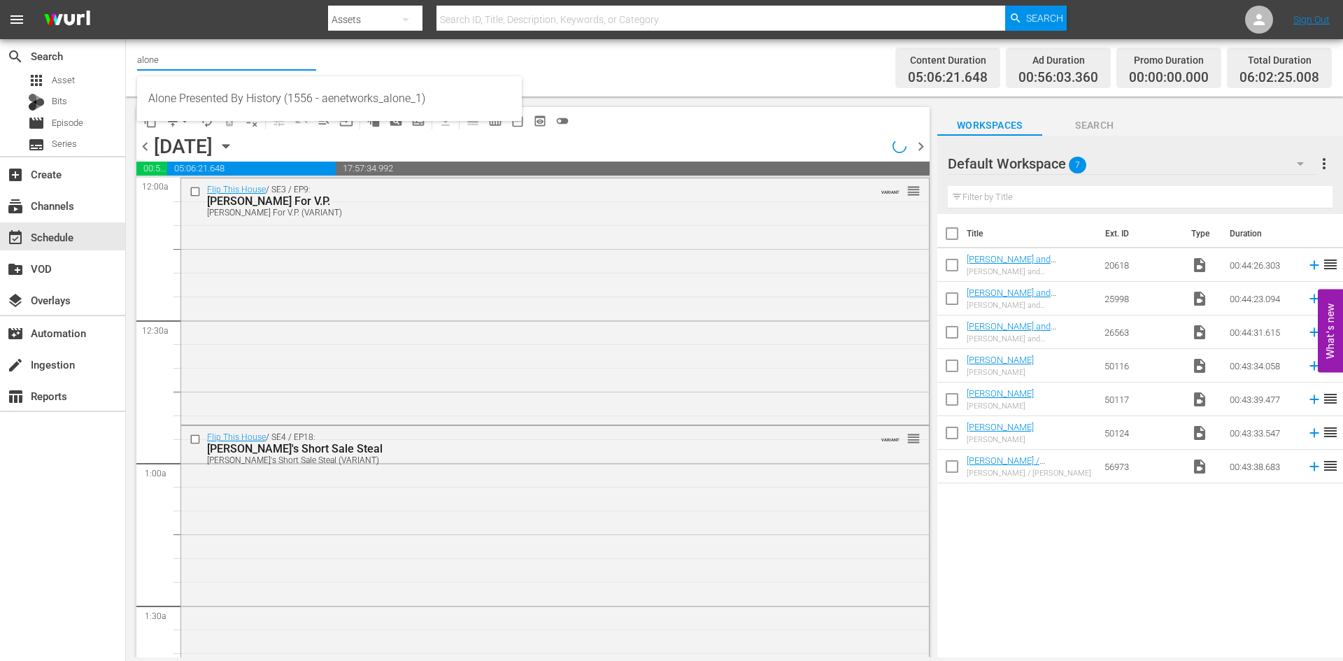
click at [176, 62] on input "alone" at bounding box center [226, 60] width 179 height 34
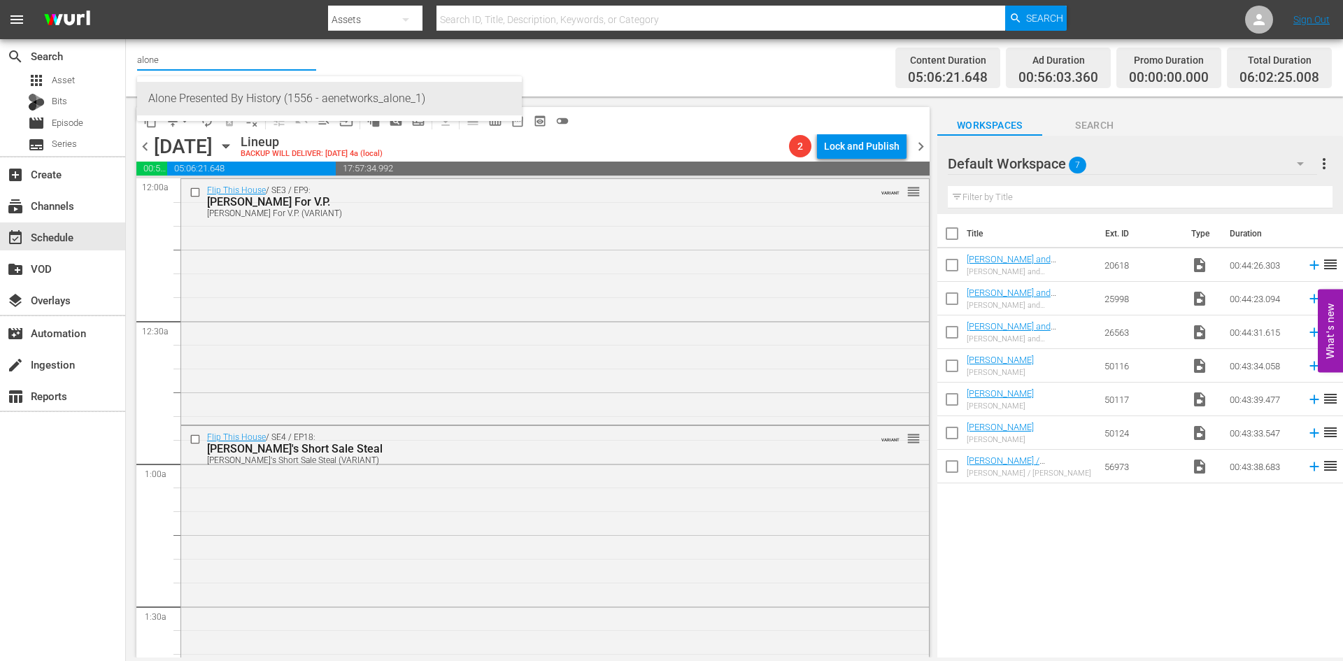
click at [181, 99] on div "Alone Presented By History (1556 - aenetworks_alone_1)" at bounding box center [329, 99] width 362 height 34
type input "Alone Presented By History (1556 - aenetworks_alone_1)"
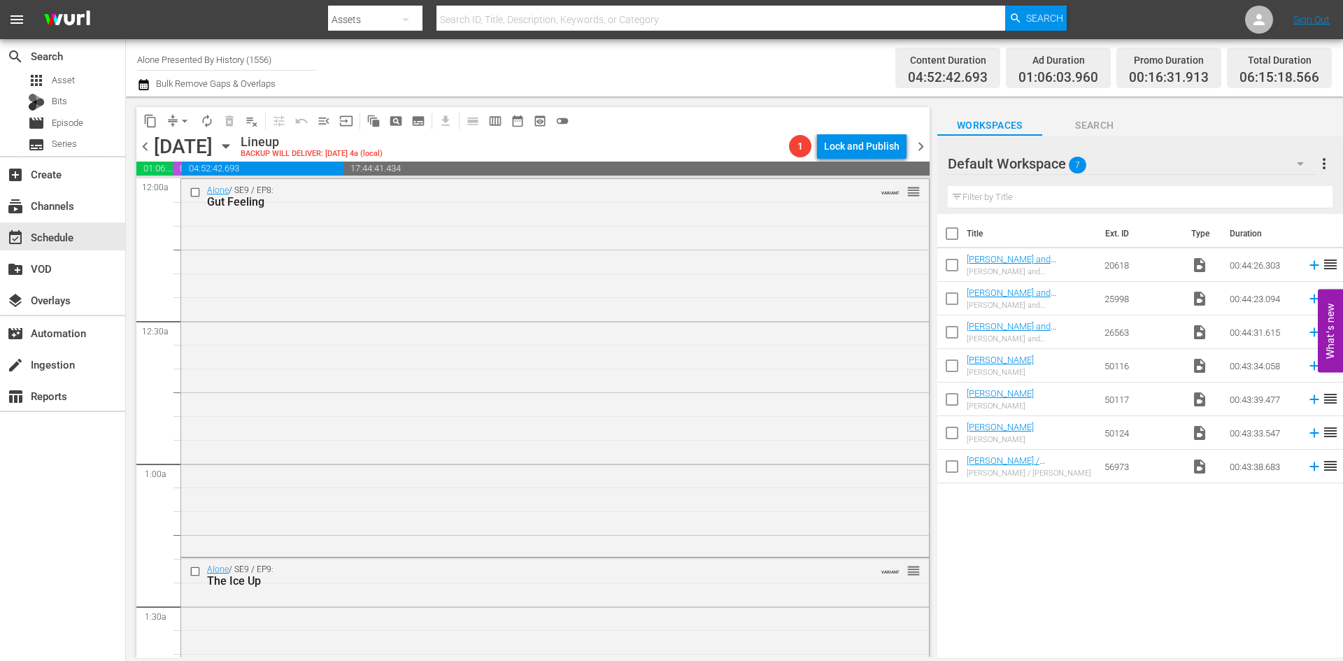
click at [923, 142] on span "chevron_right" at bounding box center [920, 146] width 17 height 17
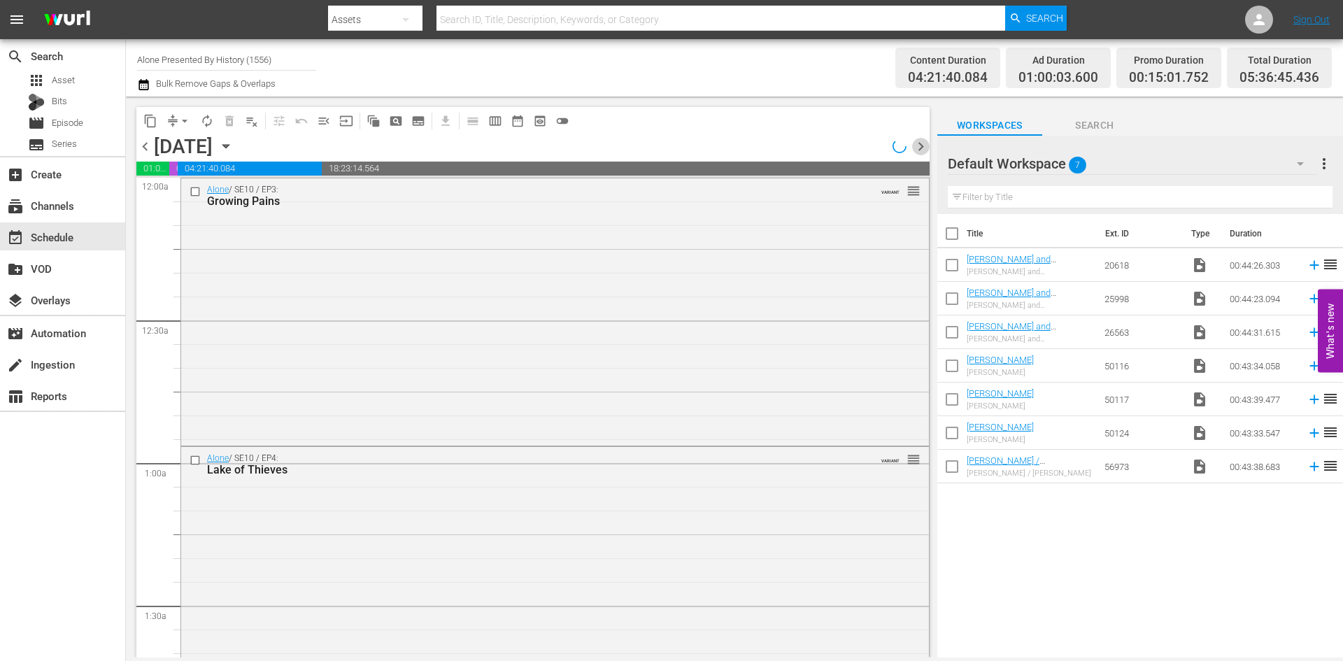
click at [923, 142] on span "chevron_right" at bounding box center [920, 146] width 17 height 17
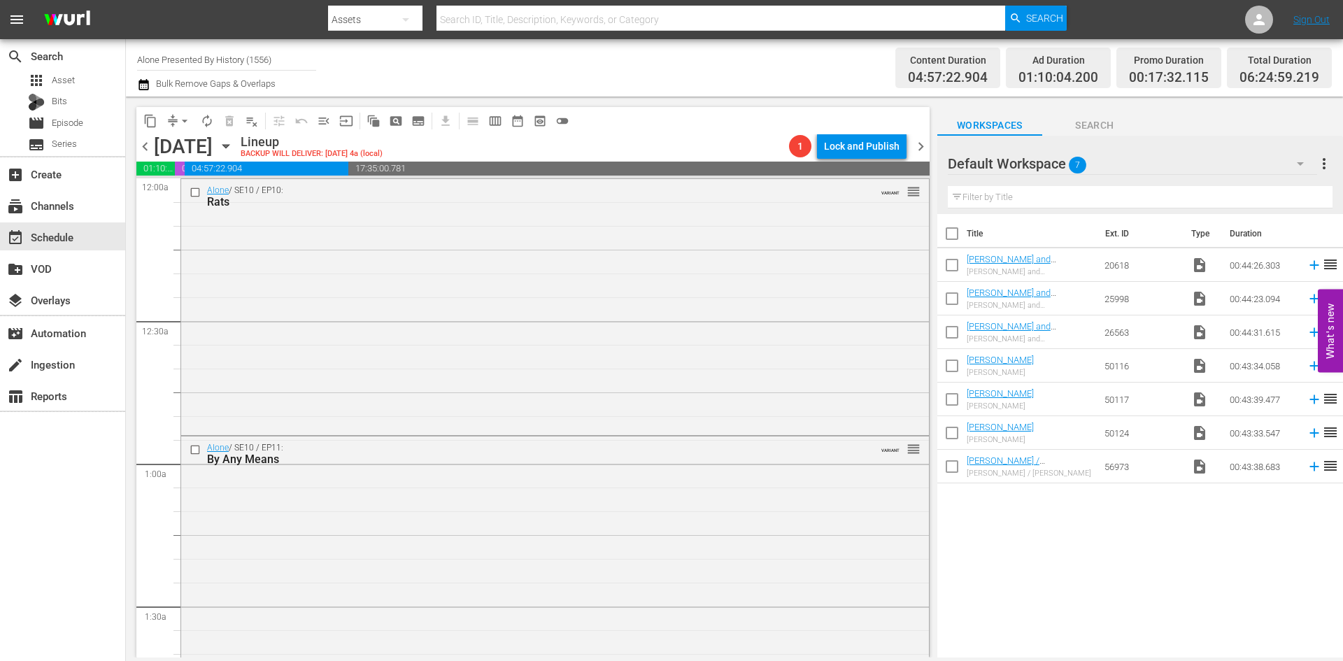
click at [923, 142] on span "chevron_right" at bounding box center [920, 146] width 17 height 17
click at [229, 148] on icon "button" at bounding box center [225, 146] width 6 height 3
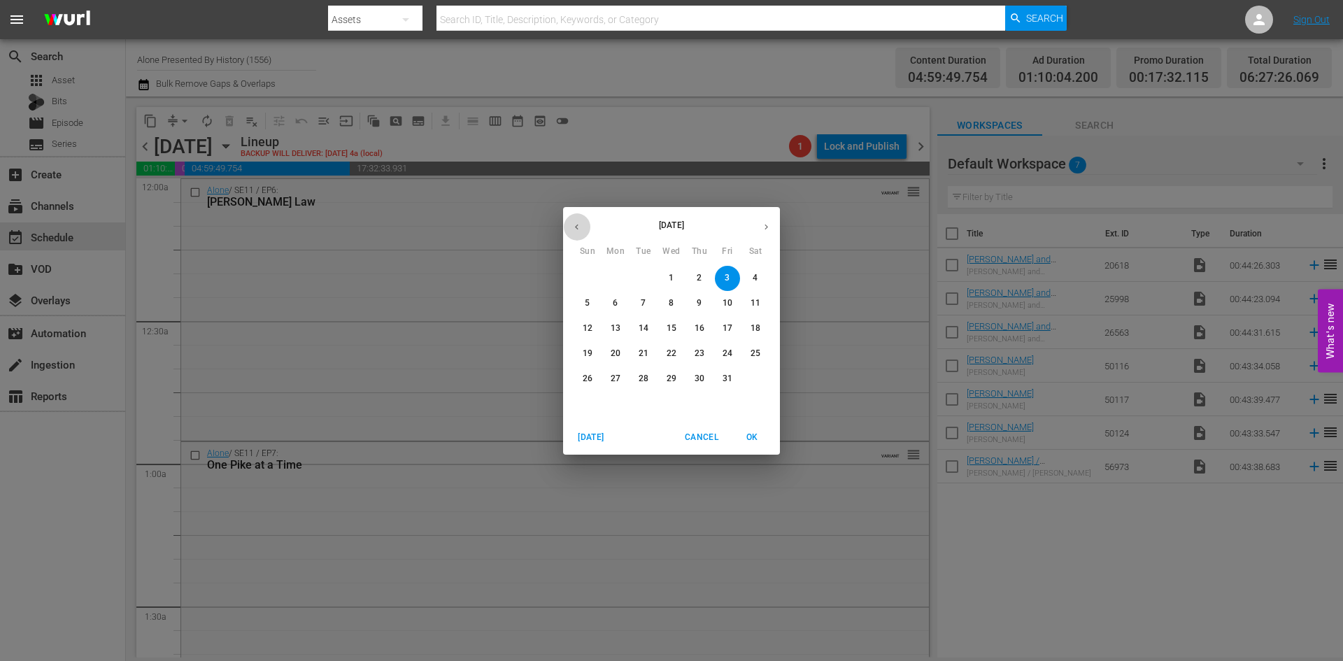
click at [581, 227] on icon "button" at bounding box center [577, 227] width 10 height 10
click at [640, 376] on p "30" at bounding box center [644, 379] width 10 height 12
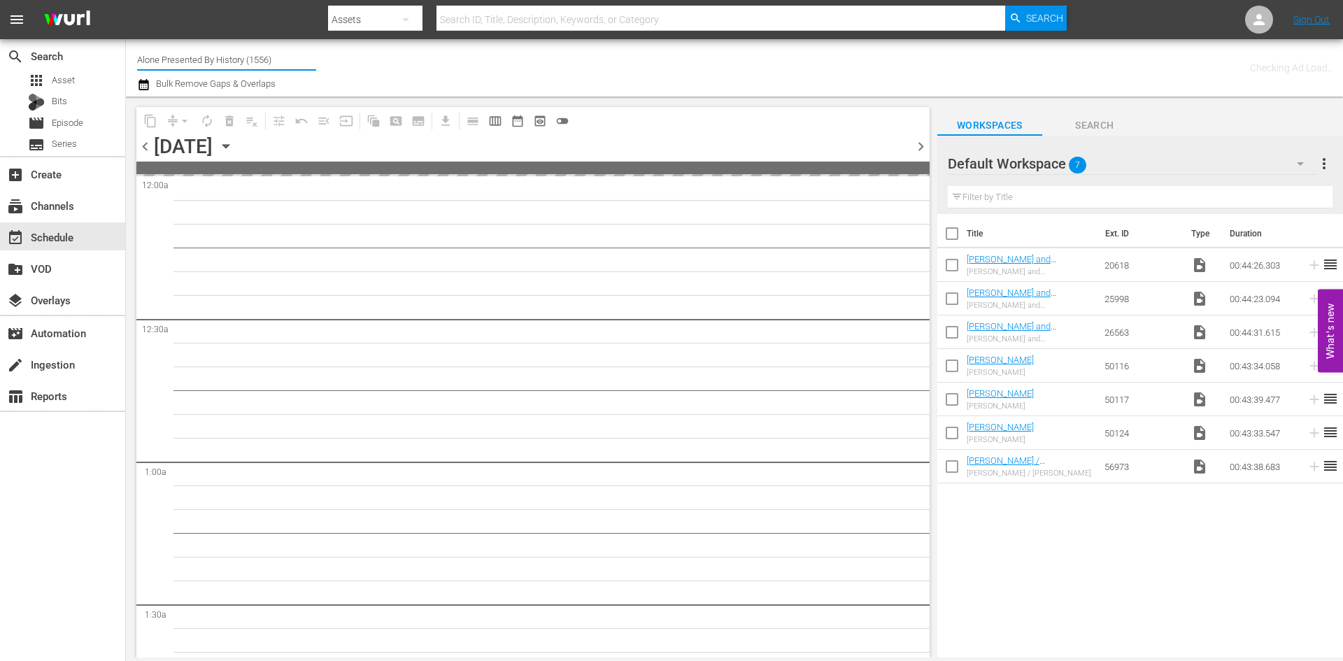
click at [224, 64] on input "Alone Presented By History (1556)" at bounding box center [226, 60] width 179 height 34
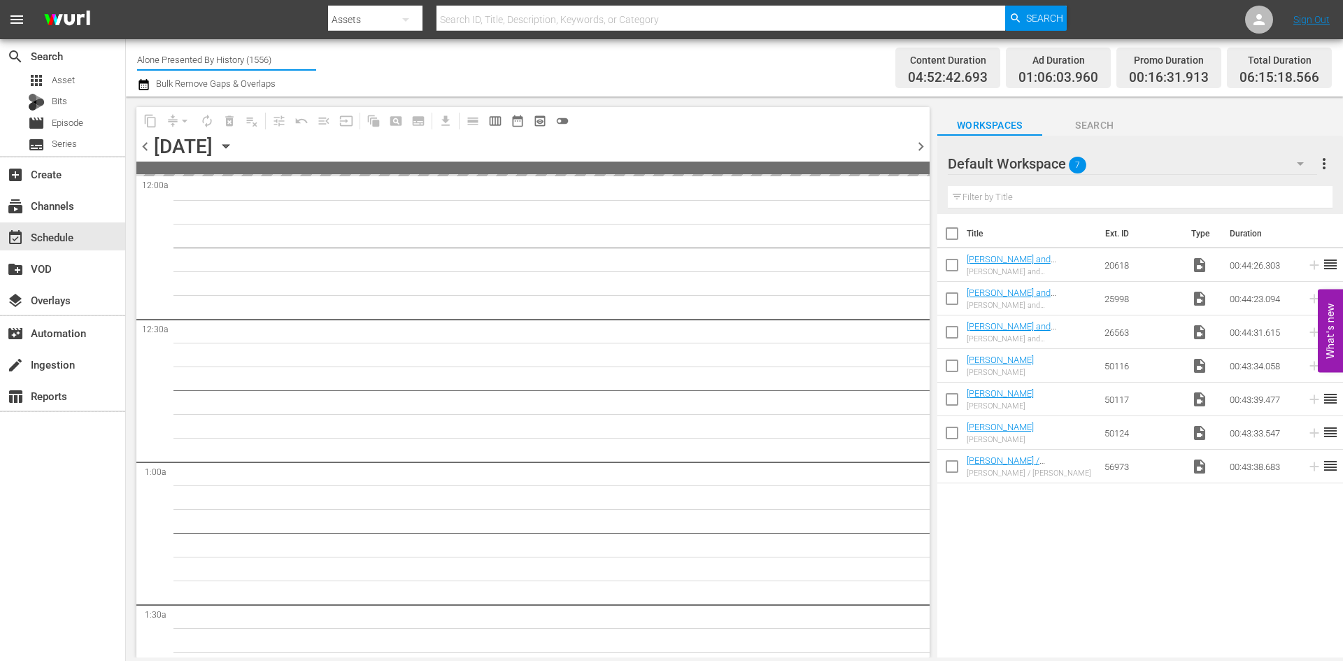
click at [224, 64] on input "Alone Presented By History (1556)" at bounding box center [226, 60] width 179 height 34
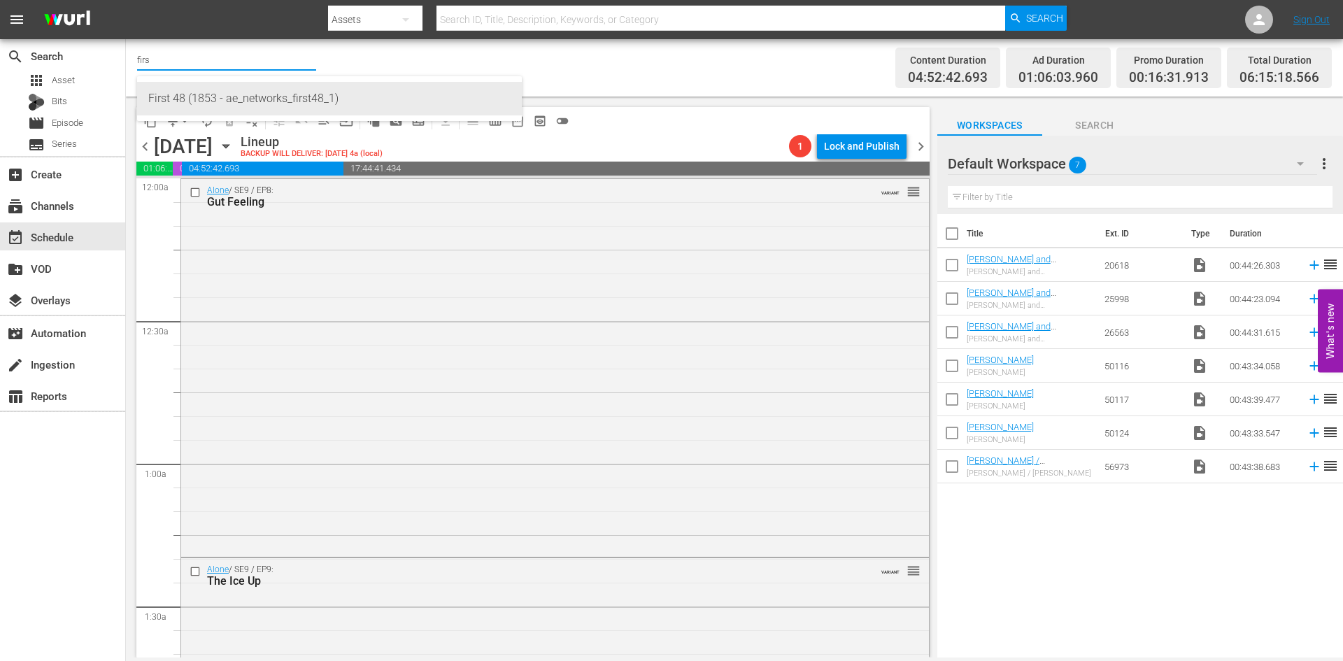
click at [219, 92] on div "First 48 (1853 - ae_networks_first48_1)" at bounding box center [329, 99] width 362 height 34
type input "First 48 (1853 - ae_networks_first48_1)"
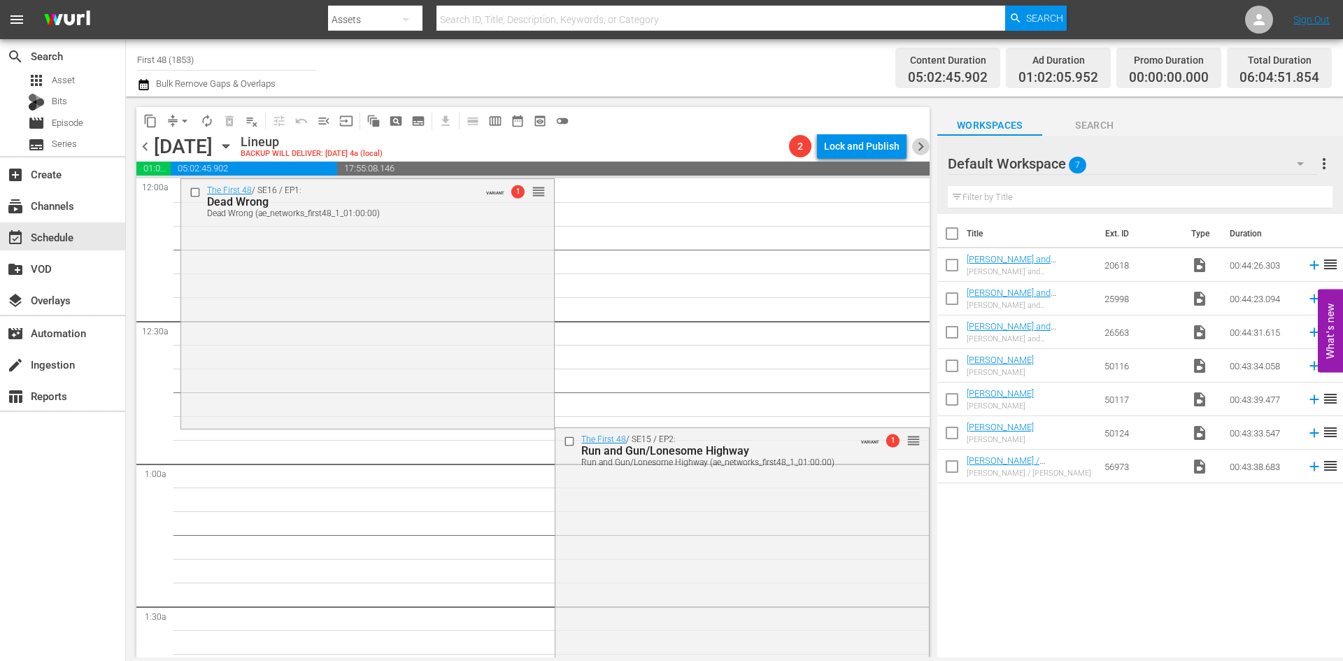
click at [923, 146] on span "chevron_right" at bounding box center [920, 146] width 17 height 17
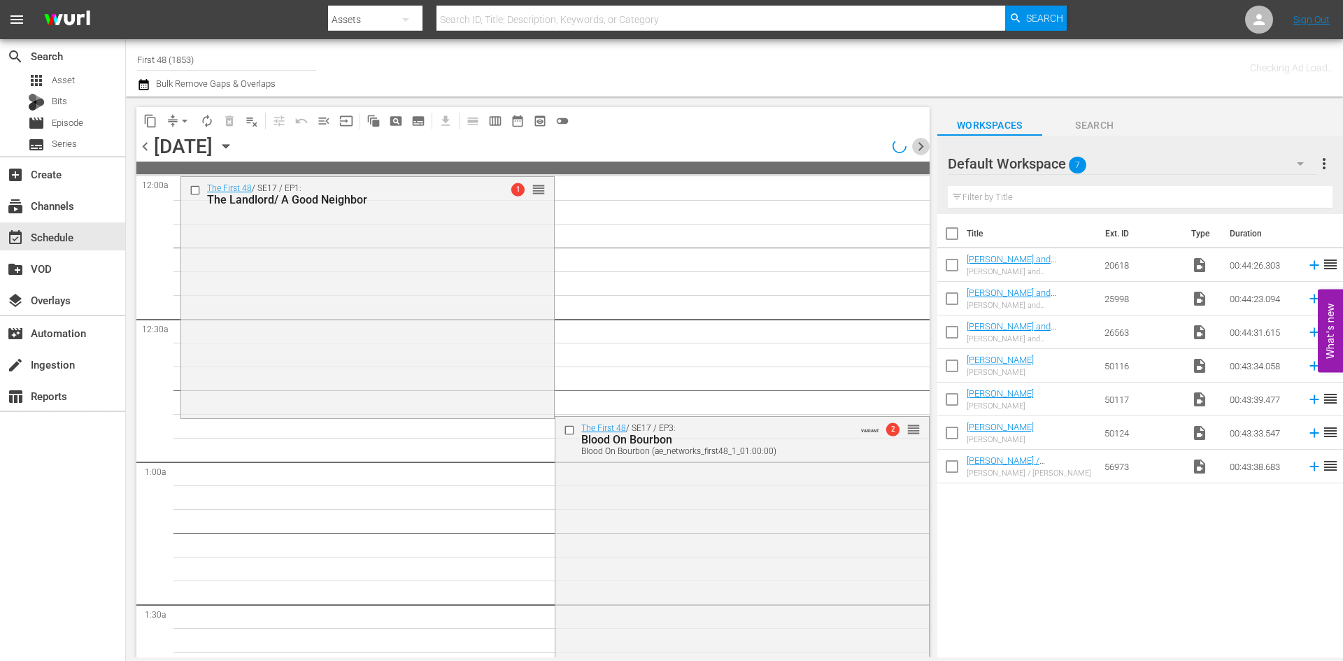
click at [923, 146] on span "chevron_right" at bounding box center [920, 146] width 17 height 17
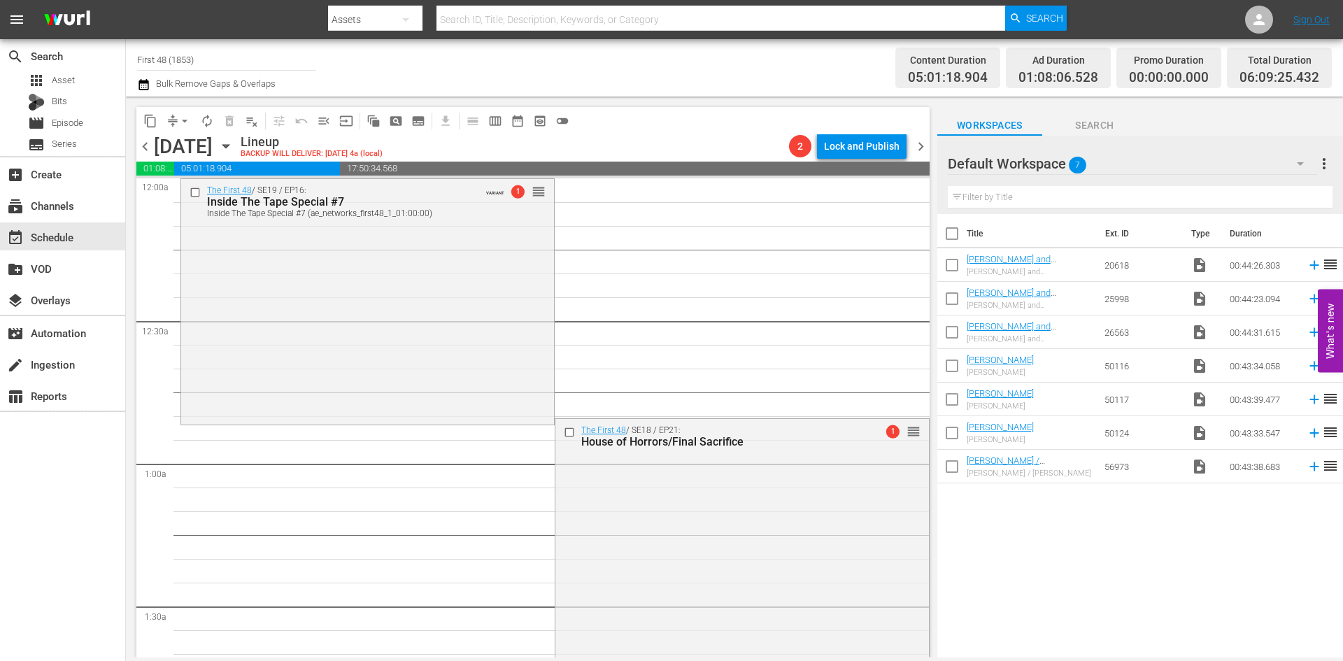
click at [234, 146] on icon "button" at bounding box center [225, 146] width 15 height 15
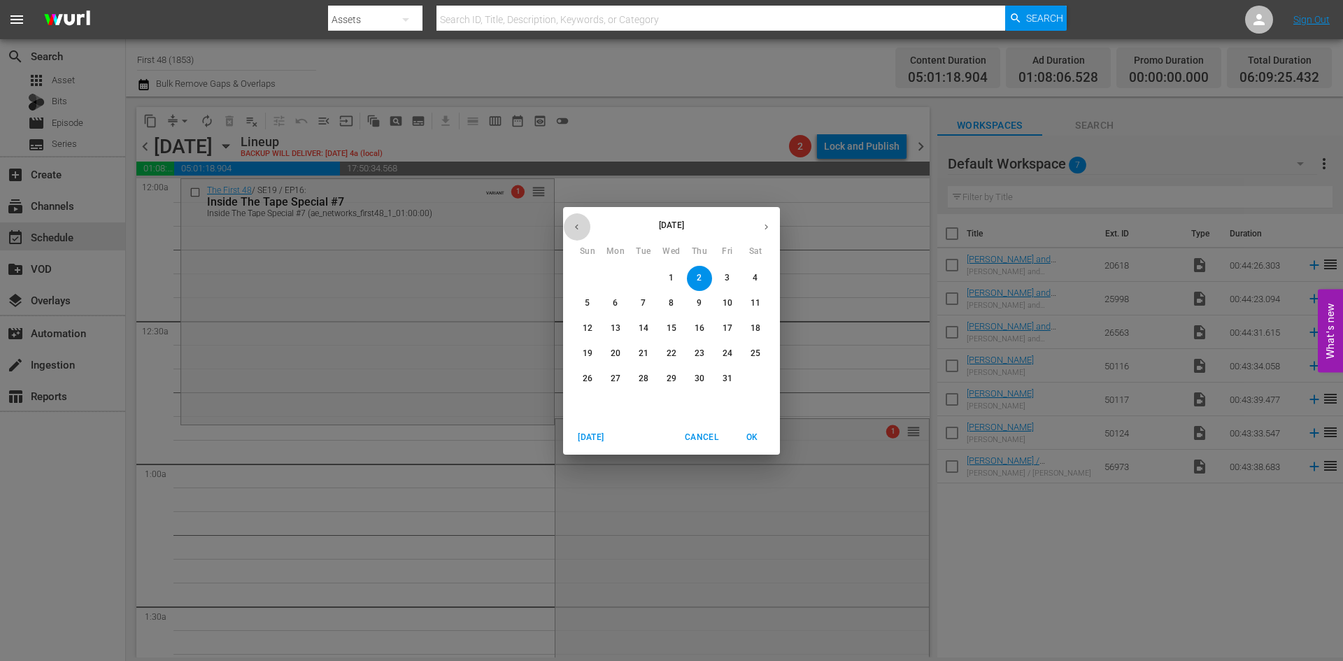
click at [579, 225] on icon "button" at bounding box center [577, 227] width 10 height 10
click at [588, 383] on p "28" at bounding box center [588, 379] width 10 height 12
